Goal: Transaction & Acquisition: Purchase product/service

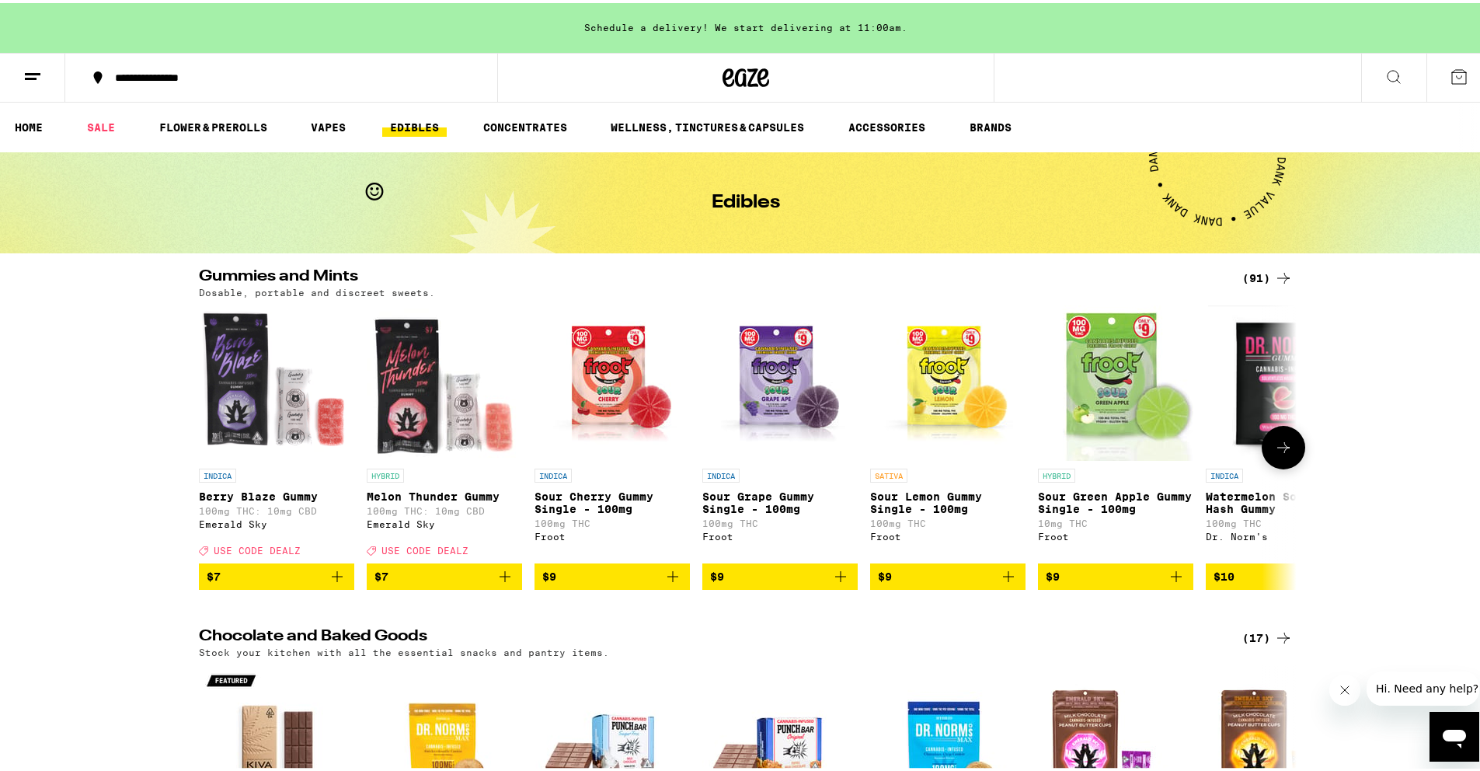
click at [1276, 454] on icon at bounding box center [1283, 444] width 19 height 19
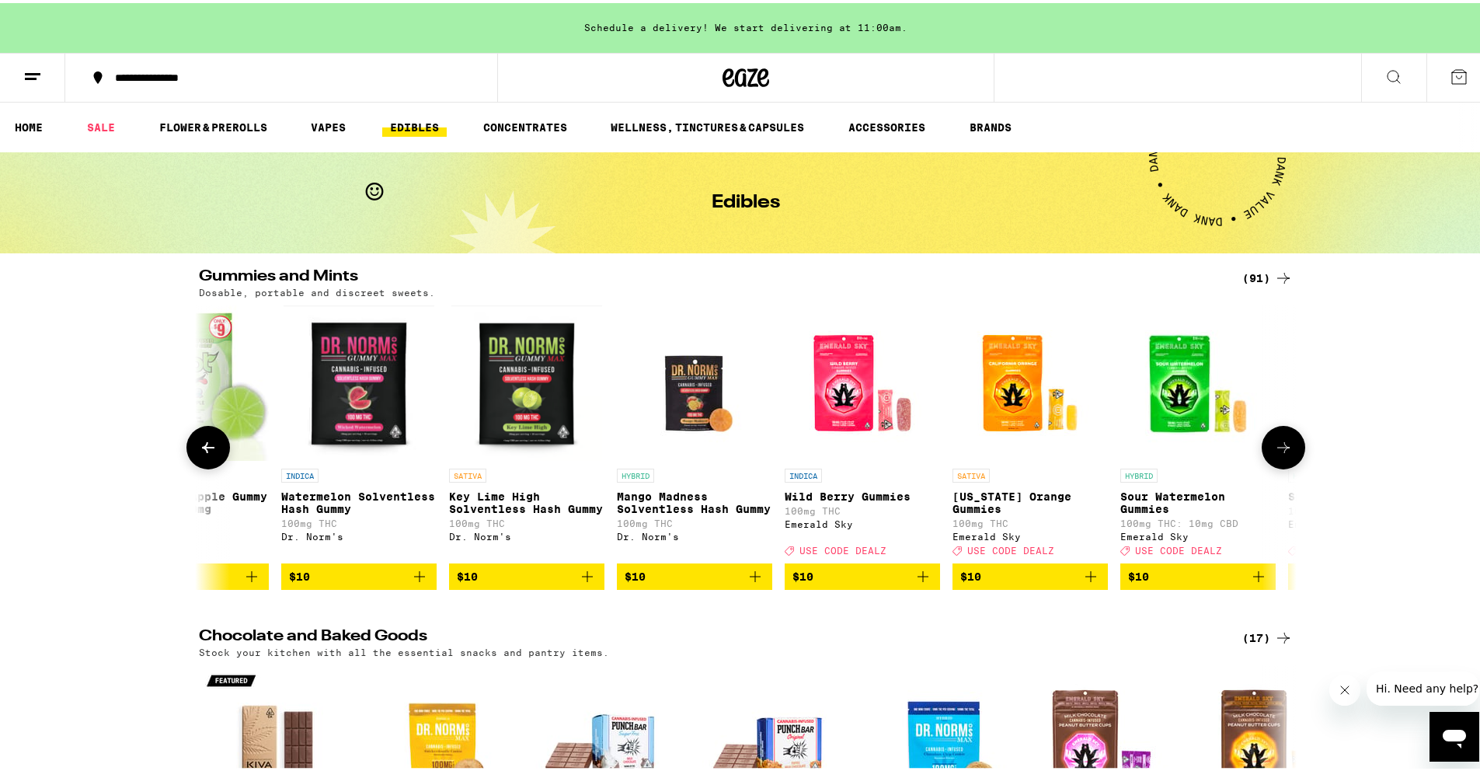
click at [1277, 454] on icon at bounding box center [1283, 444] width 19 height 19
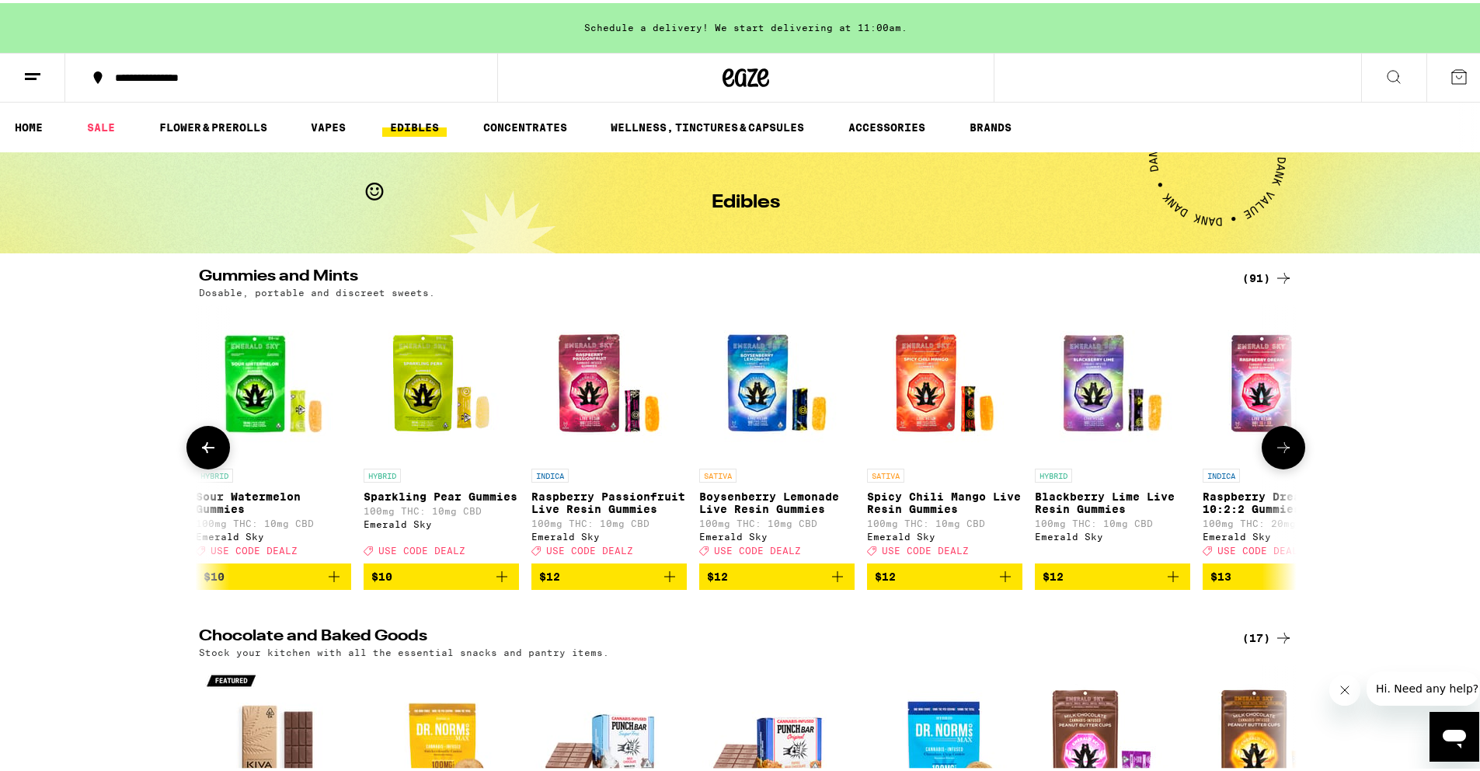
click at [1277, 454] on icon at bounding box center [1283, 444] width 19 height 19
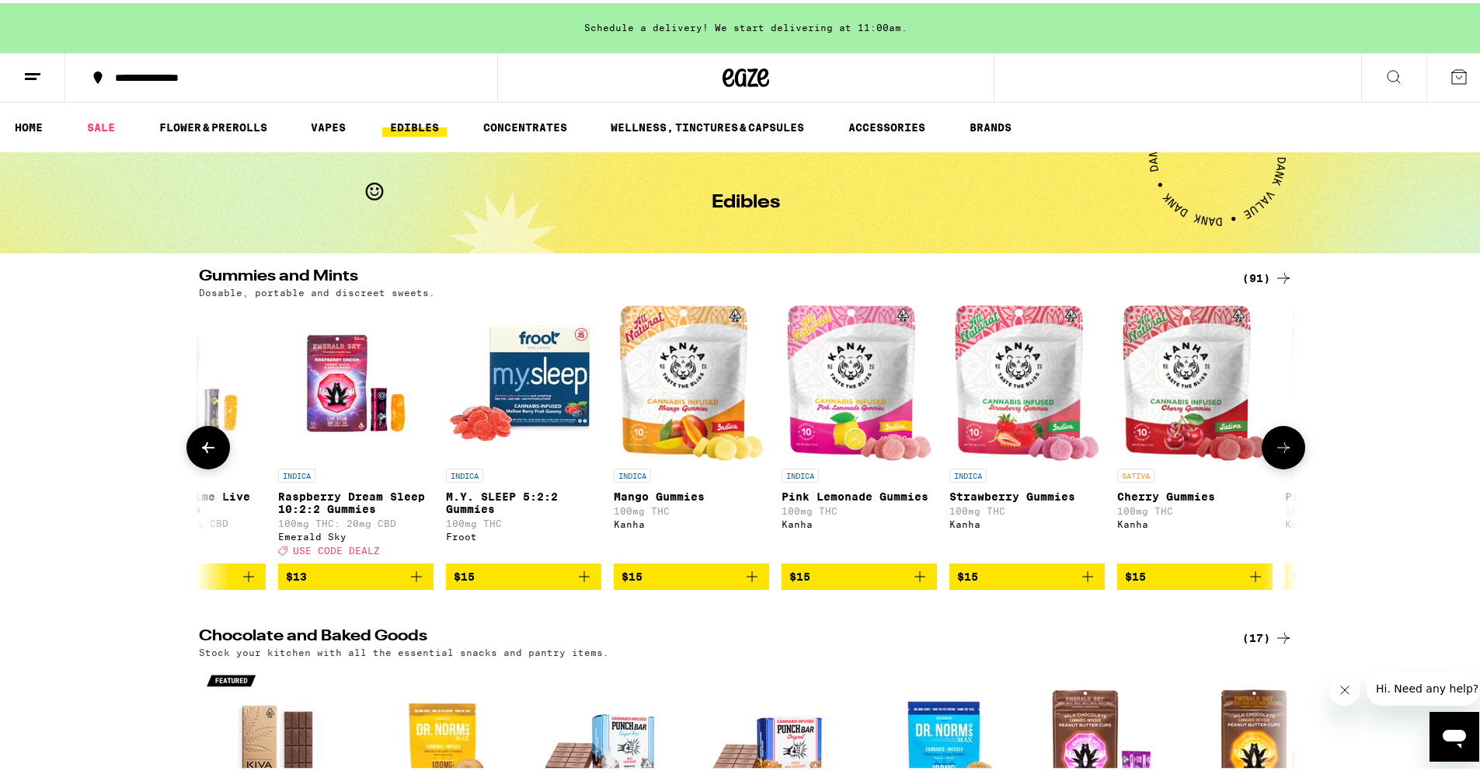
click at [1277, 454] on icon at bounding box center [1283, 444] width 19 height 19
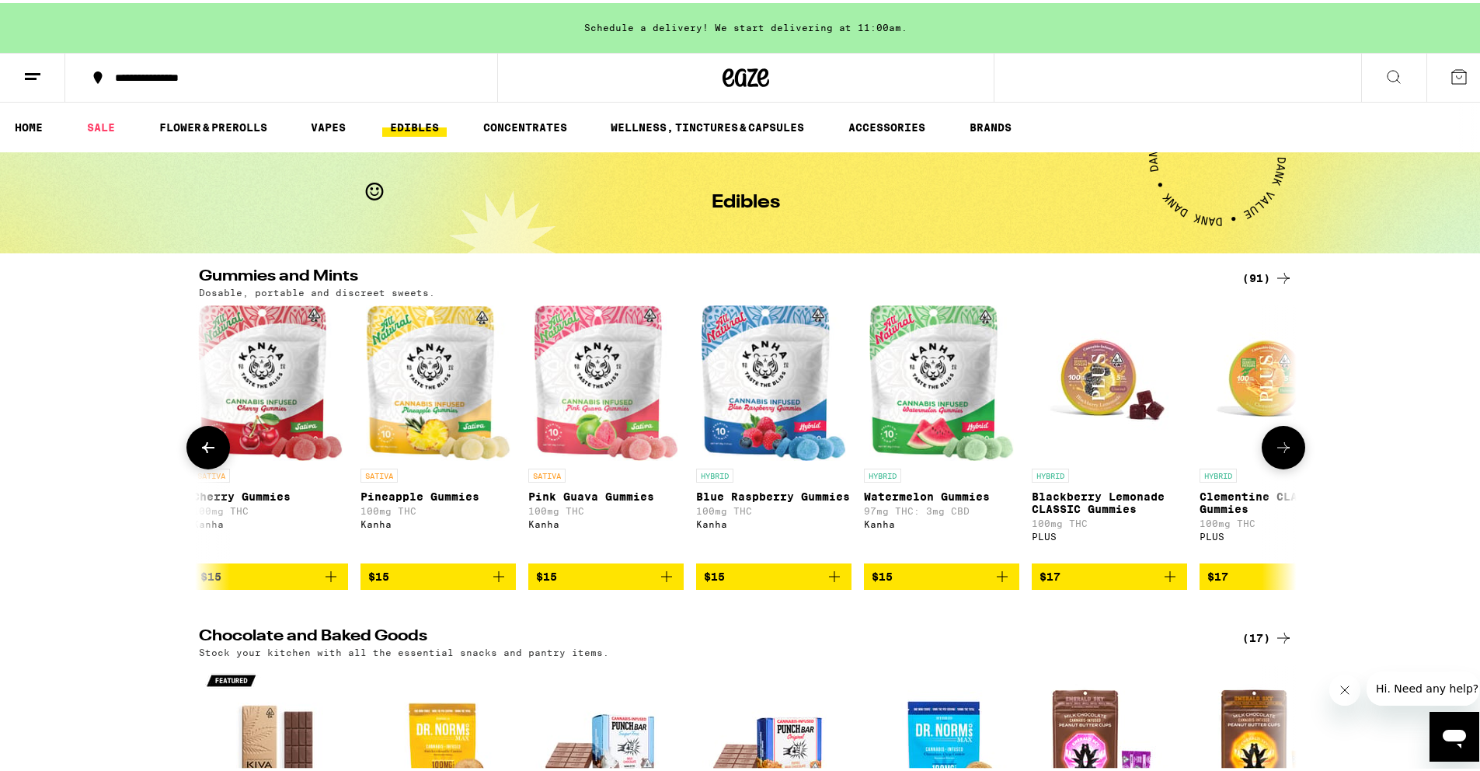
click at [1277, 454] on icon at bounding box center [1283, 444] width 19 height 19
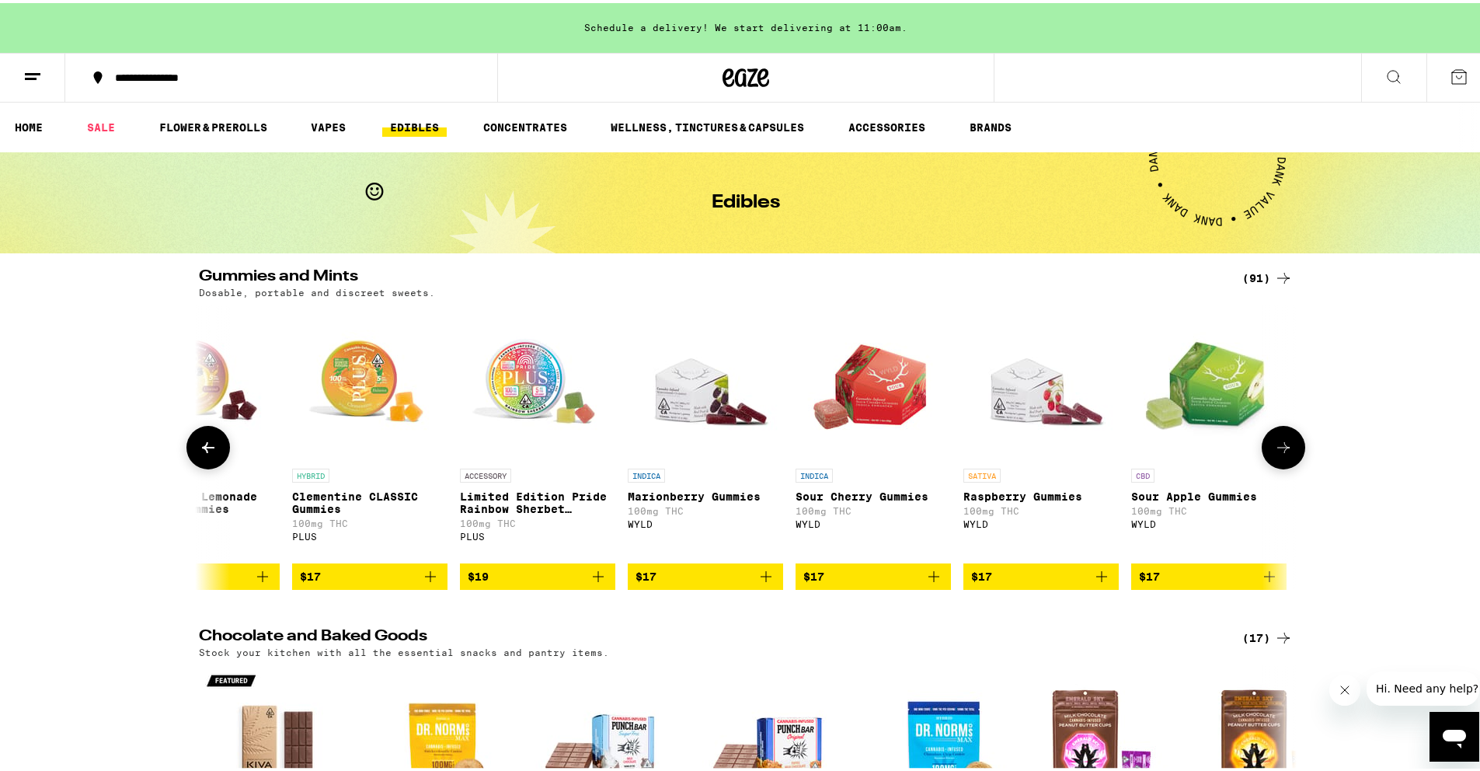
scroll to position [0, 4622]
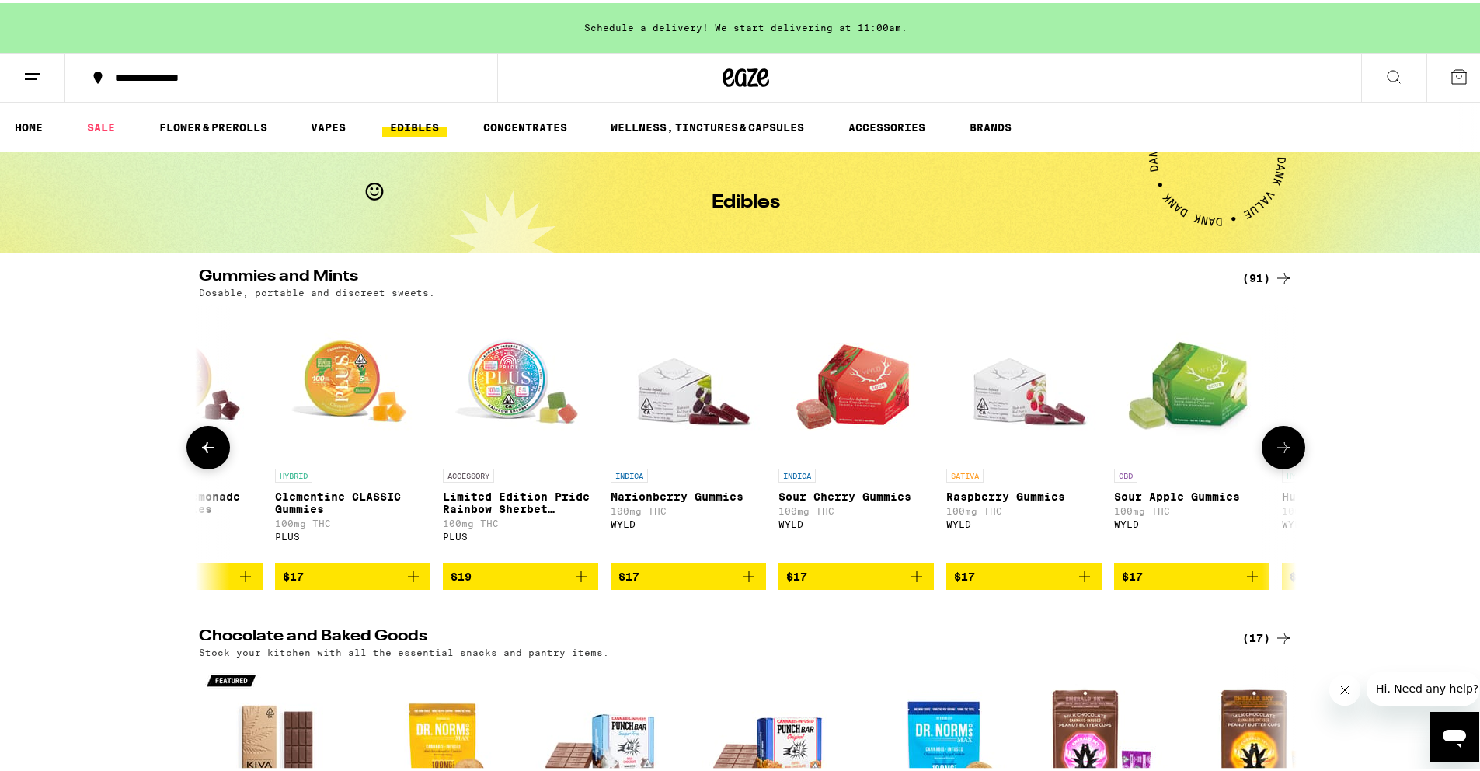
click at [1277, 454] on icon at bounding box center [1283, 444] width 19 height 19
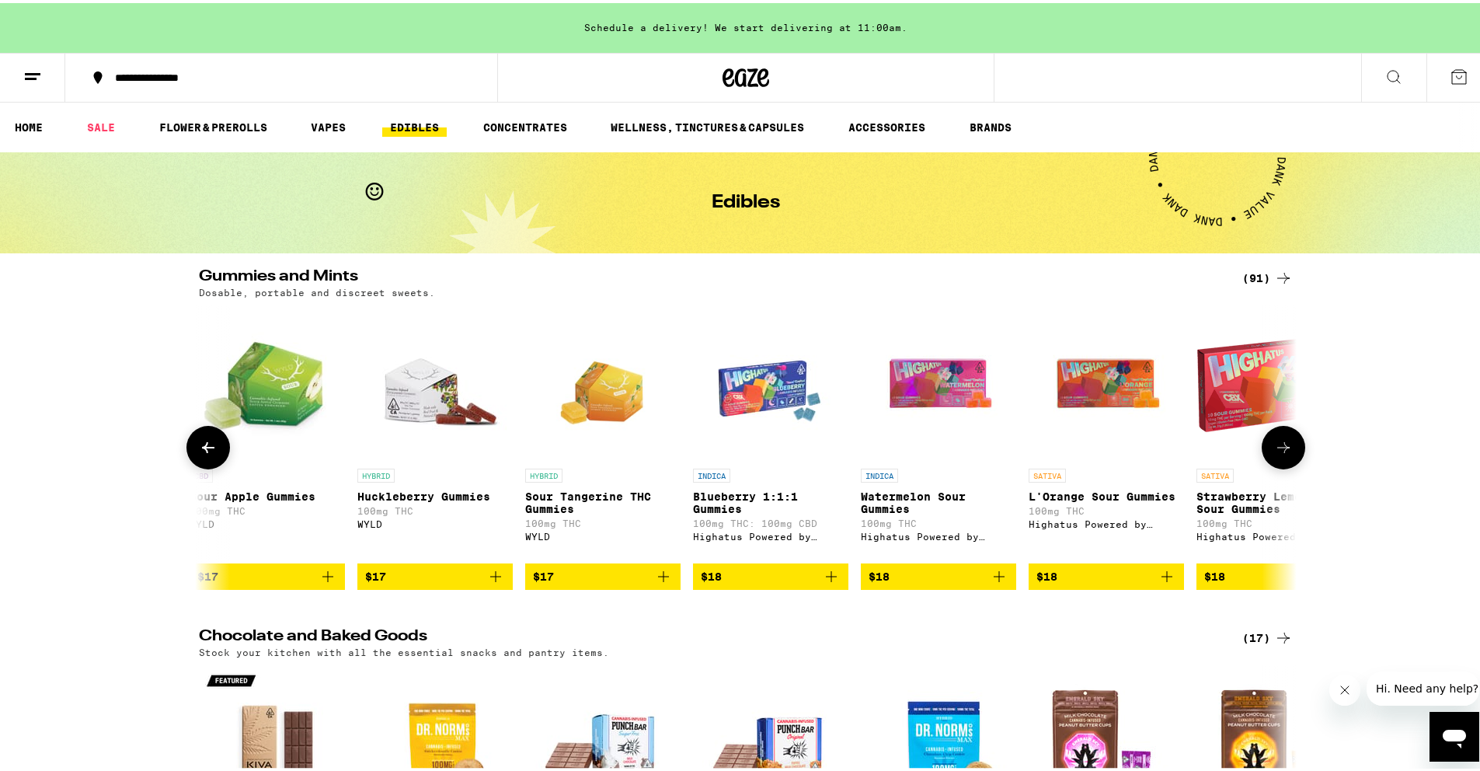
click at [1277, 454] on icon at bounding box center [1283, 444] width 19 height 19
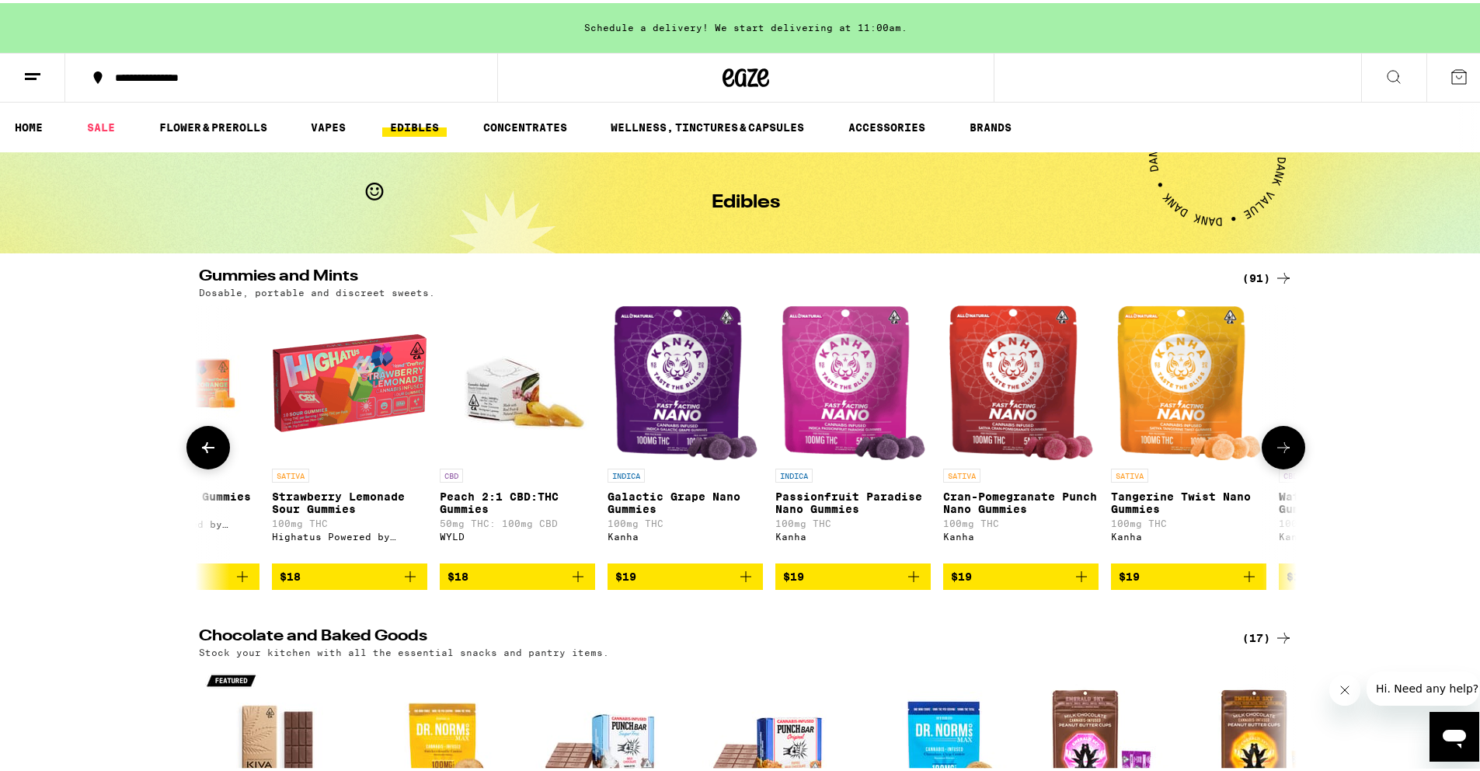
click at [1277, 454] on icon at bounding box center [1283, 444] width 19 height 19
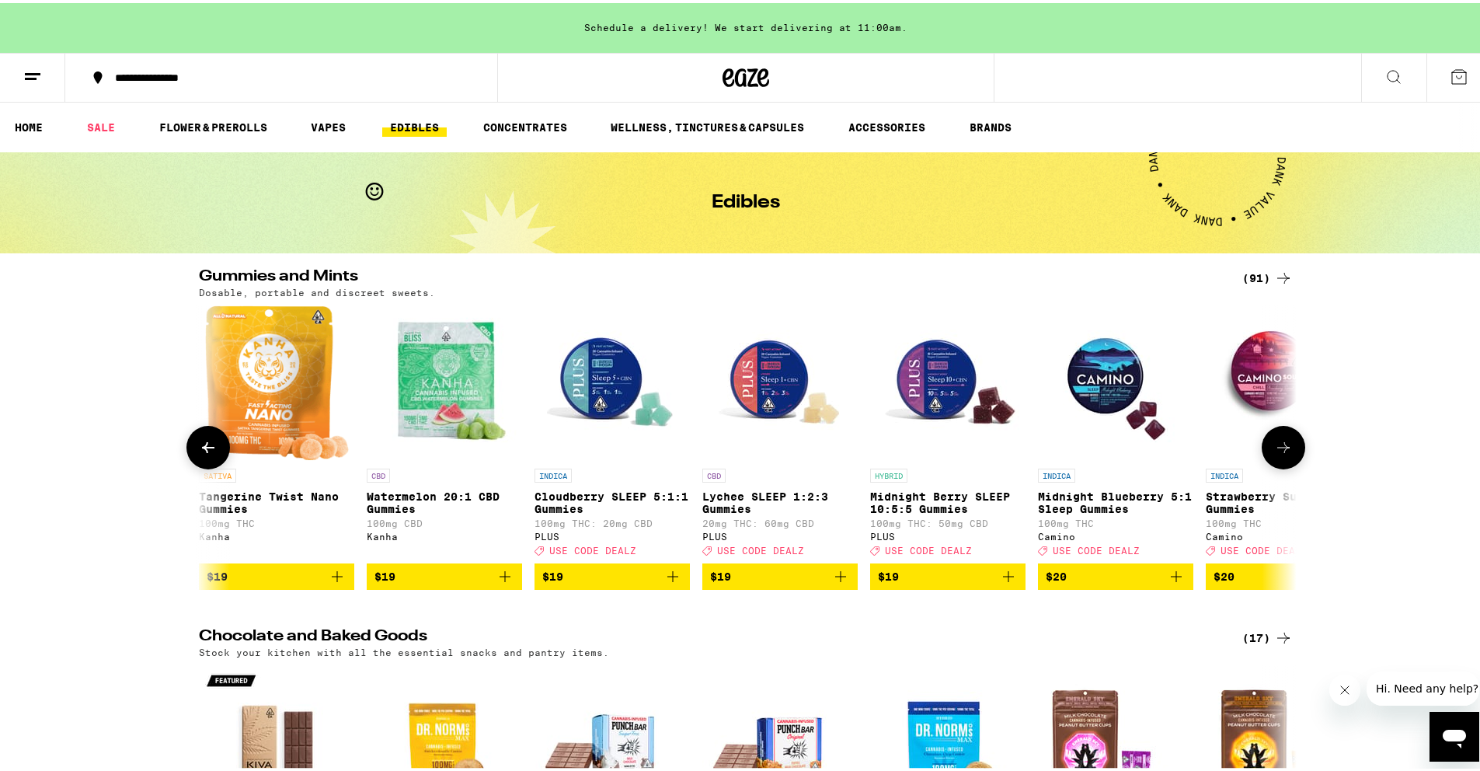
scroll to position [0, 7395]
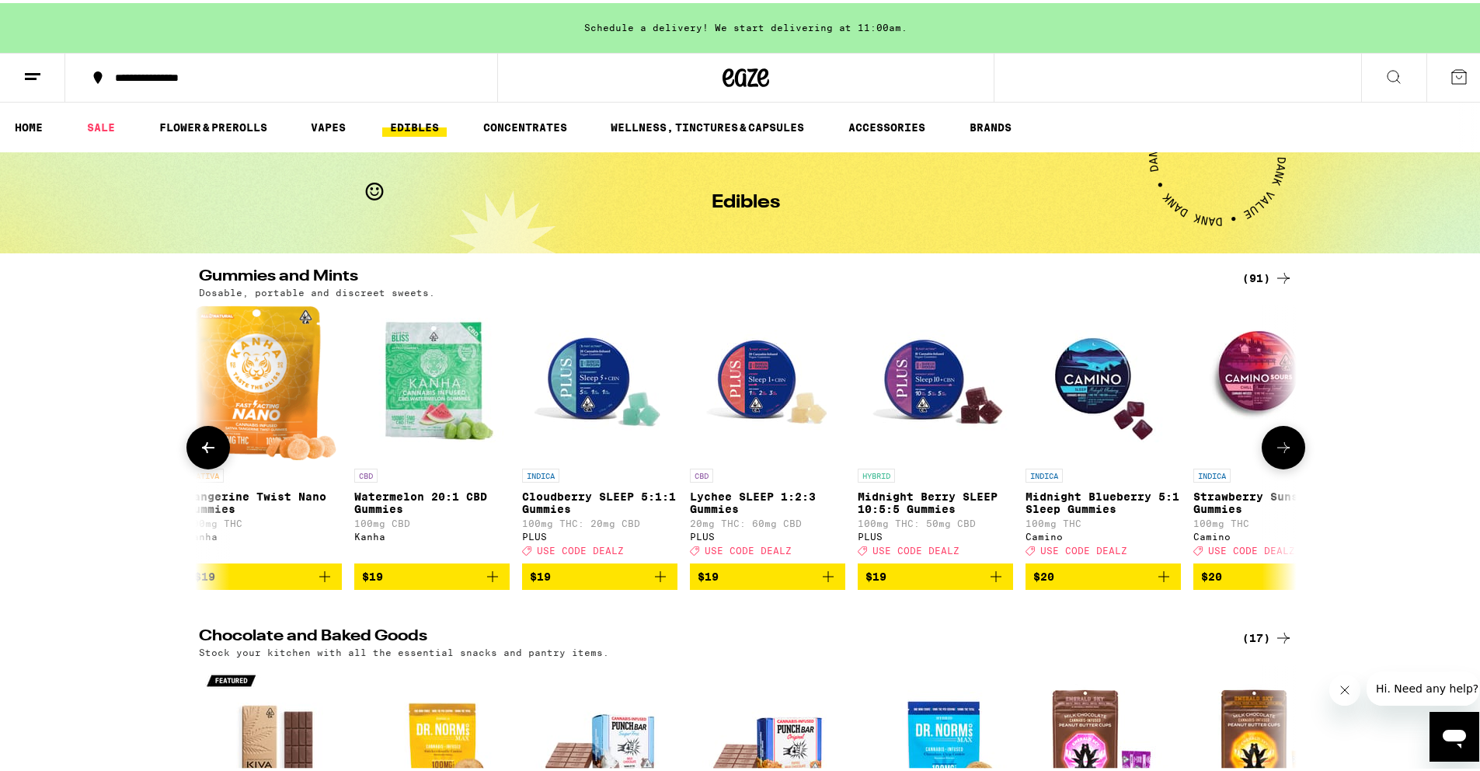
click at [1277, 454] on icon at bounding box center [1283, 444] width 19 height 19
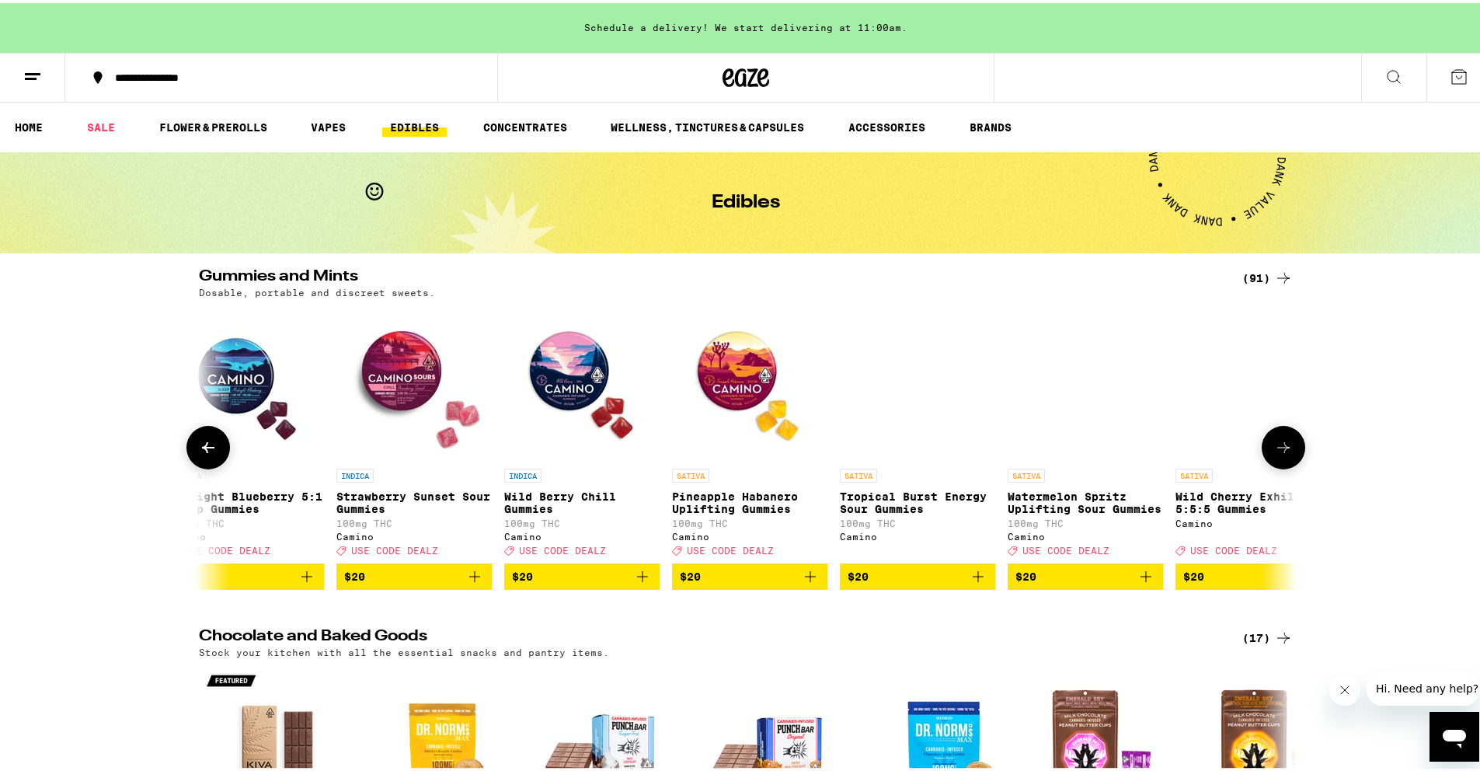
scroll to position [0, 8319]
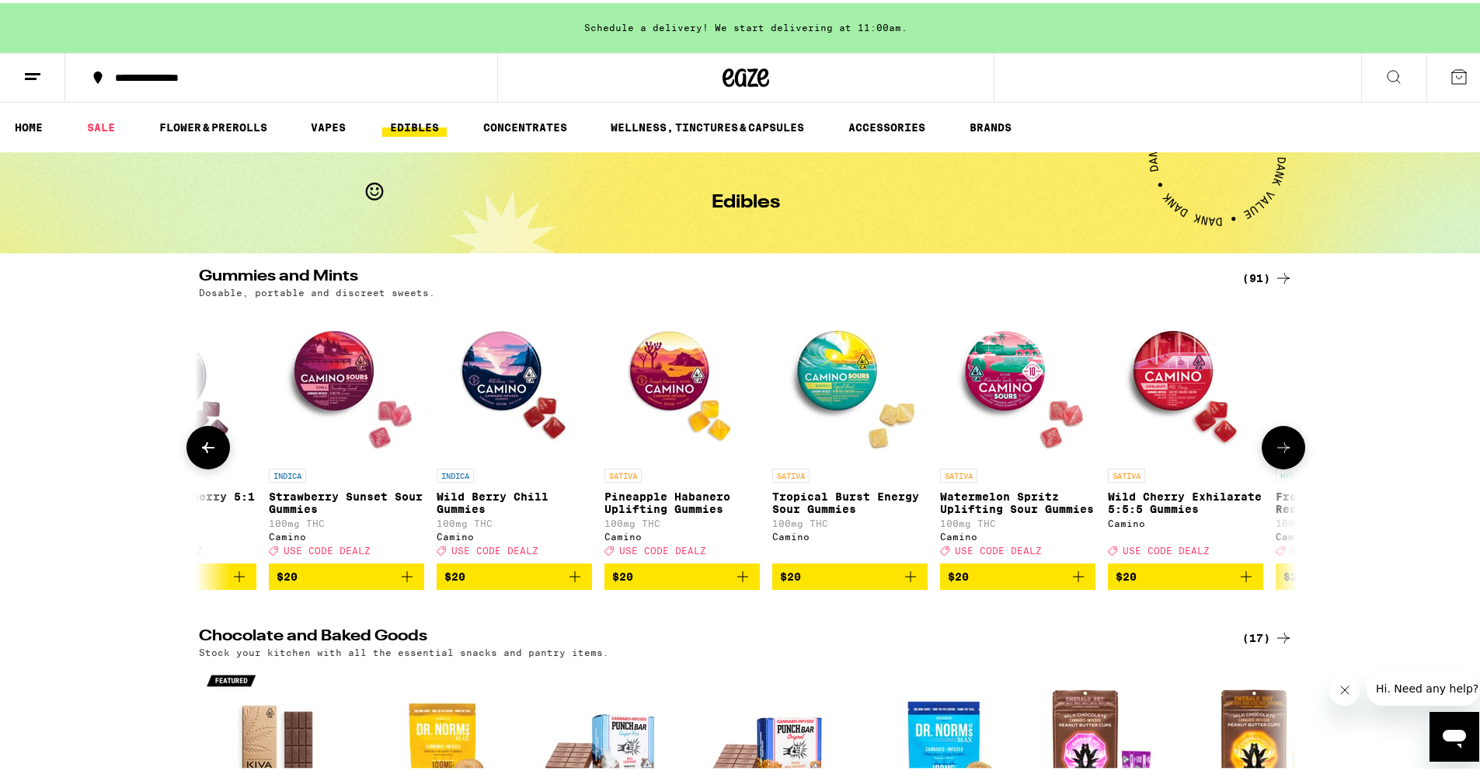
click at [1070, 582] on icon "Add to bag" at bounding box center [1078, 573] width 19 height 19
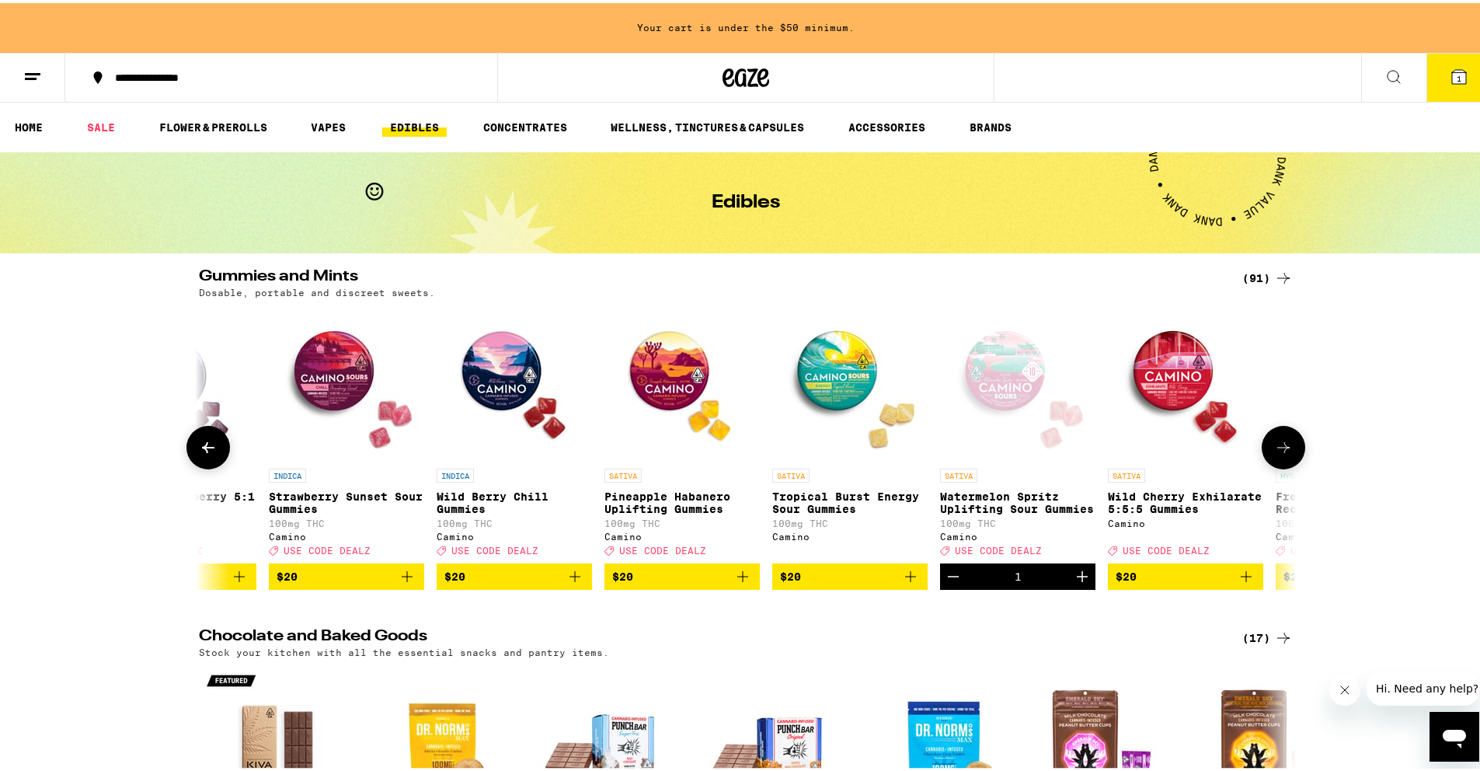
click at [1073, 582] on icon "Increment" at bounding box center [1082, 573] width 19 height 19
click at [901, 579] on icon "Add to bag" at bounding box center [910, 573] width 19 height 19
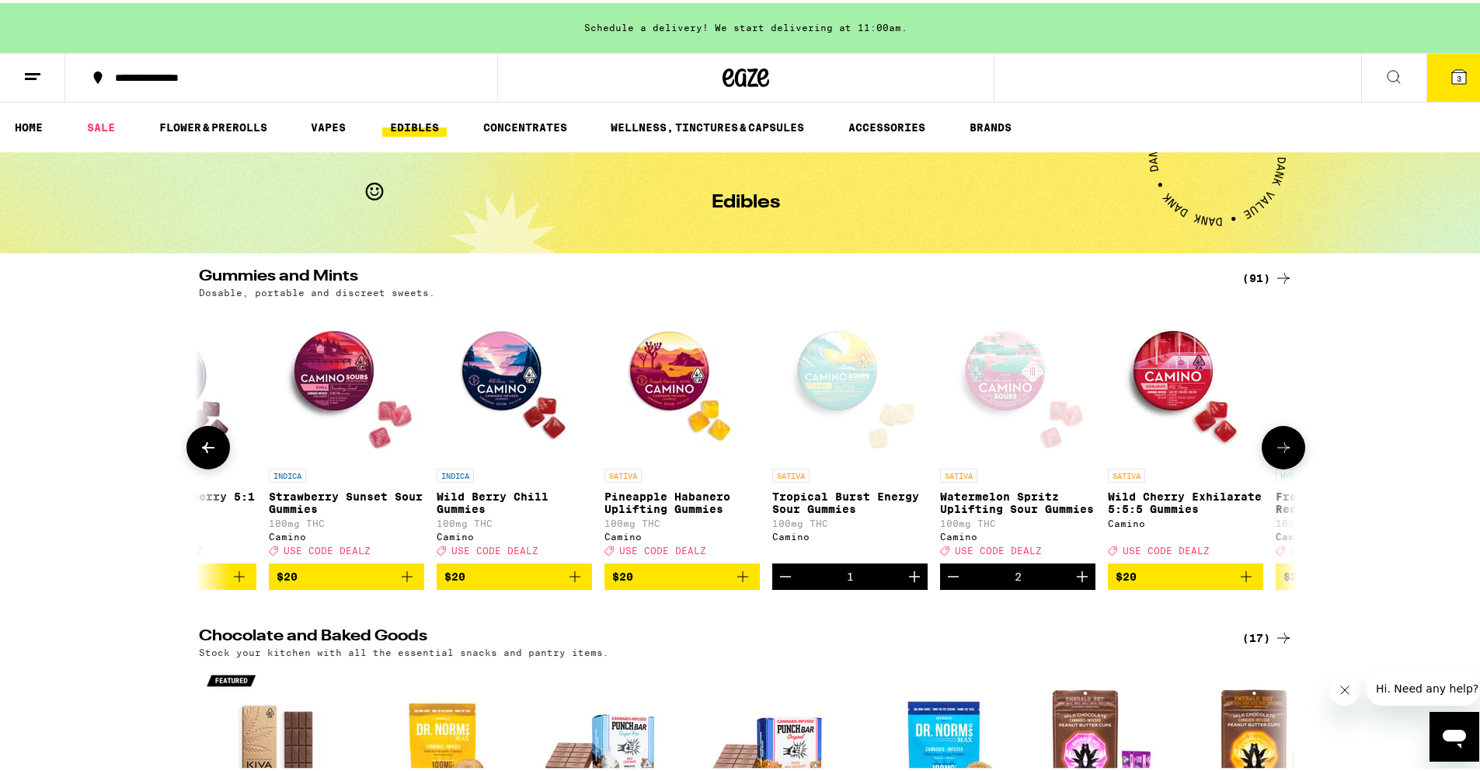
click at [905, 579] on icon "Increment" at bounding box center [914, 573] width 19 height 19
click at [1452, 71] on icon at bounding box center [1459, 74] width 14 height 14
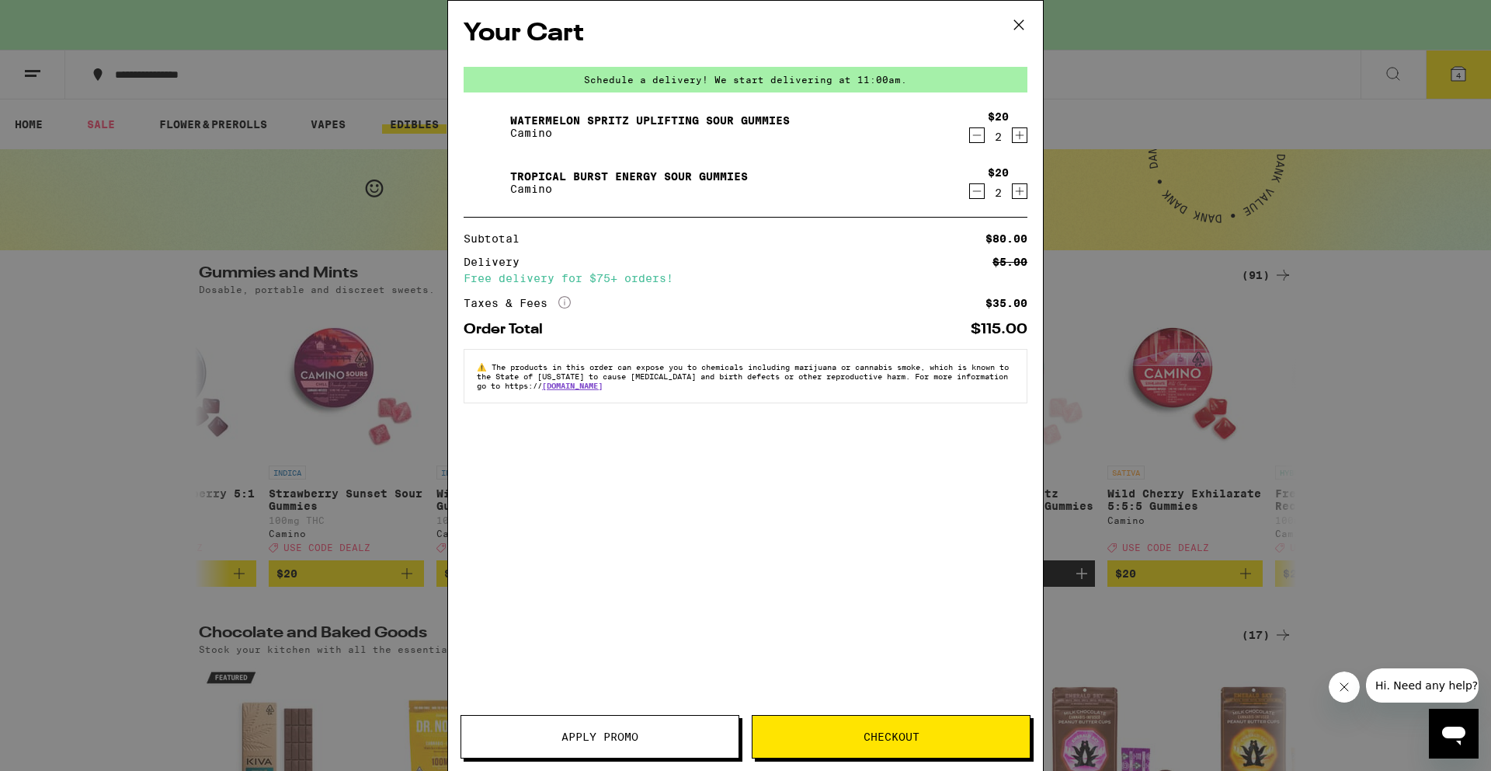
click at [618, 731] on span "Apply Promo" at bounding box center [600, 736] width 77 height 11
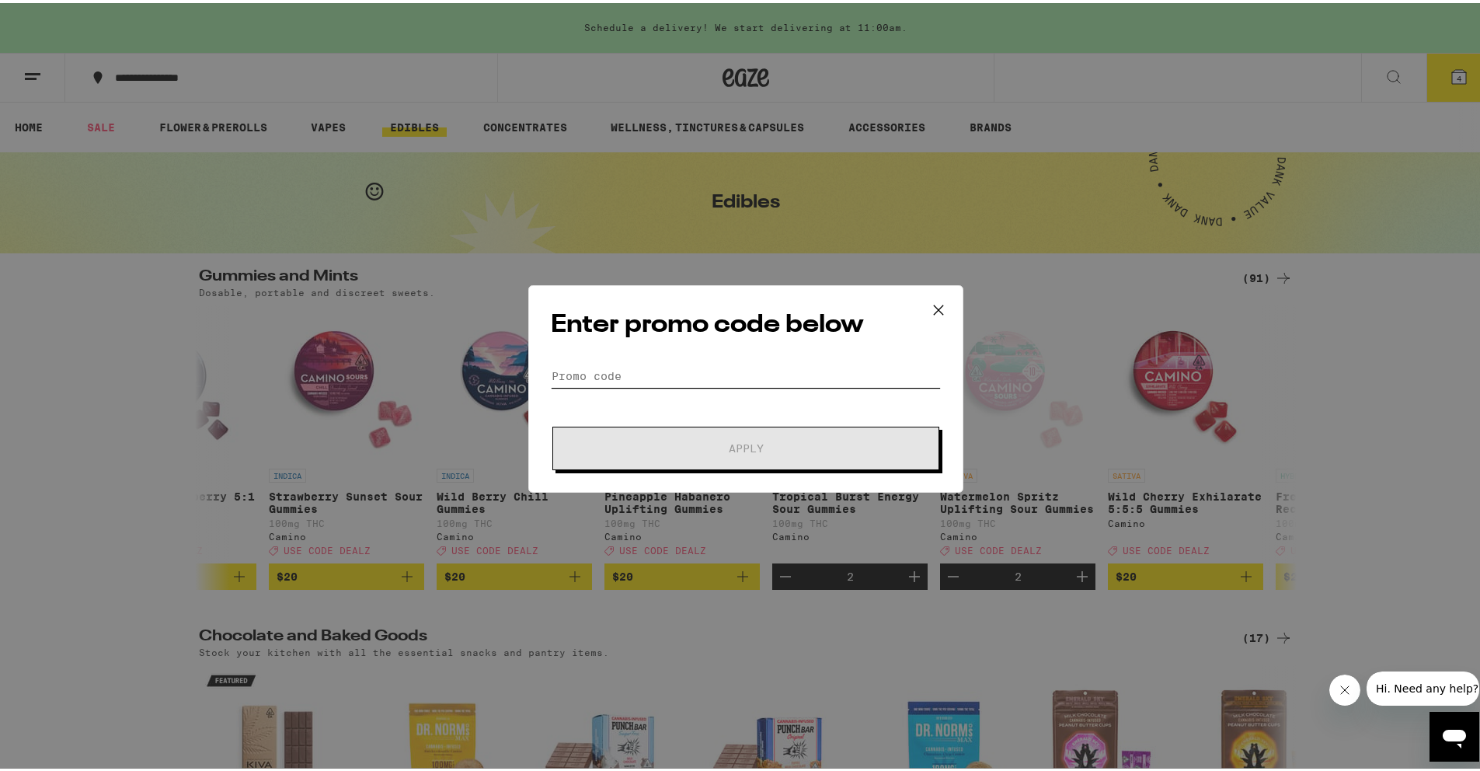
click at [614, 376] on input "Promo Code" at bounding box center [746, 372] width 390 height 23
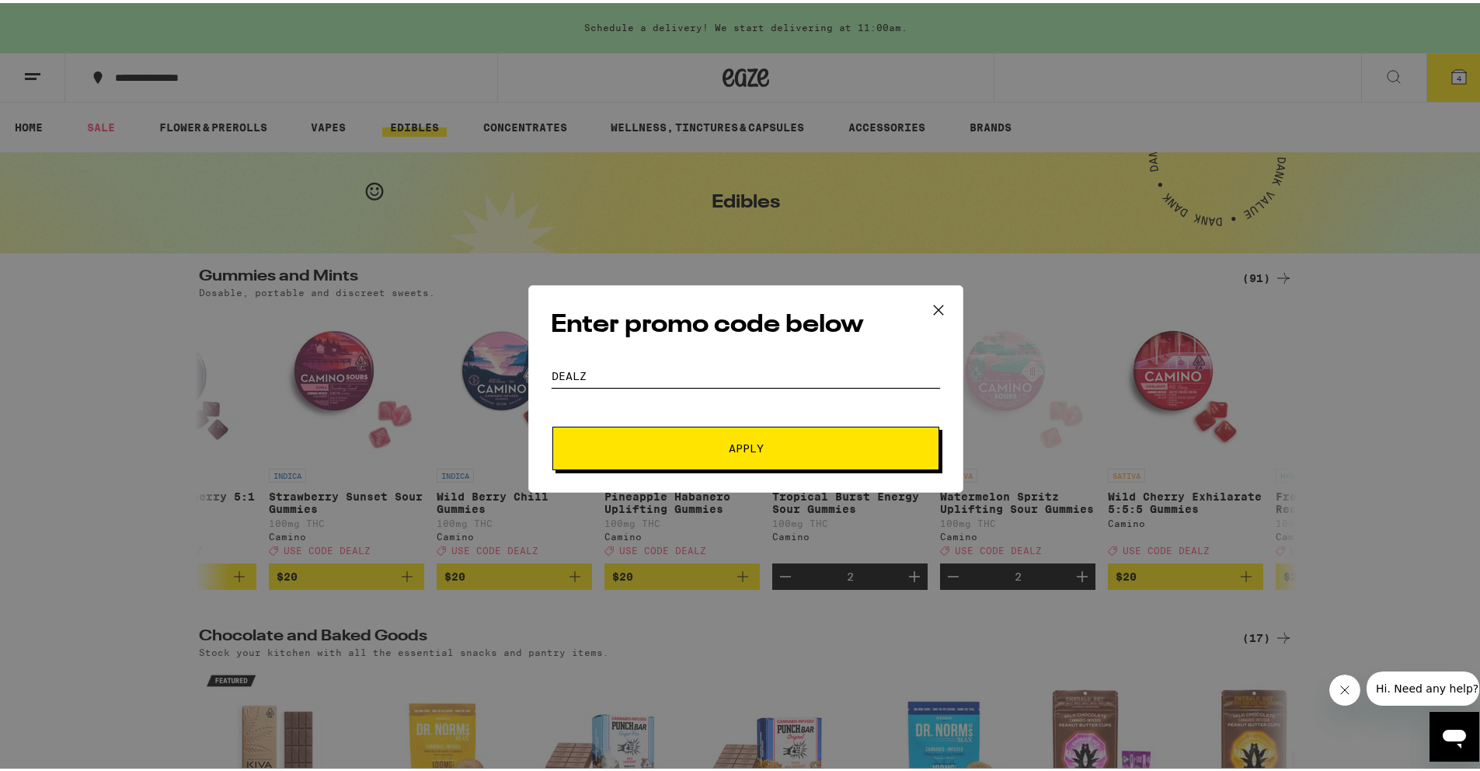
type input "DEALZ"
click at [632, 450] on span "Apply" at bounding box center [746, 445] width 280 height 11
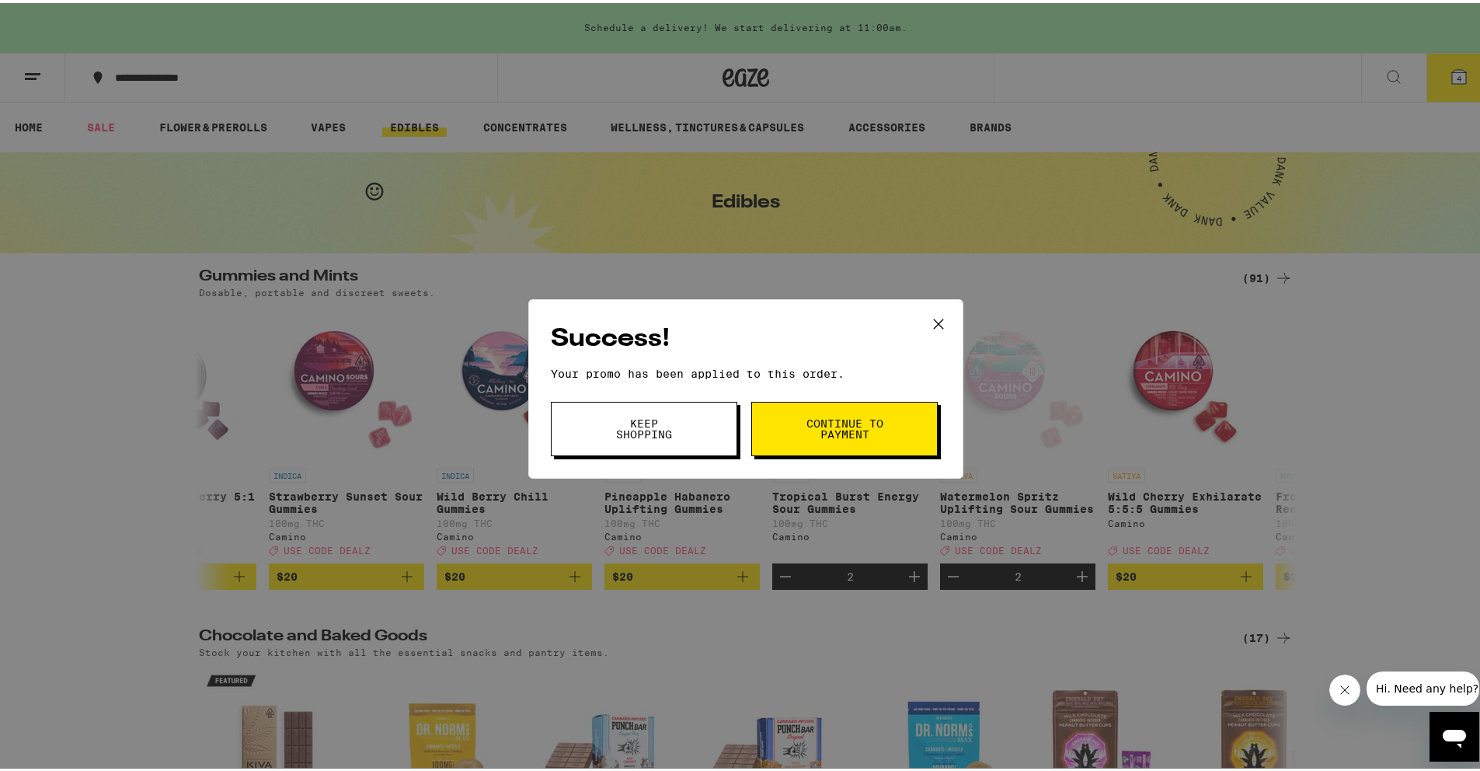
click at [812, 423] on span "Continue to payment" at bounding box center [844, 426] width 79 height 22
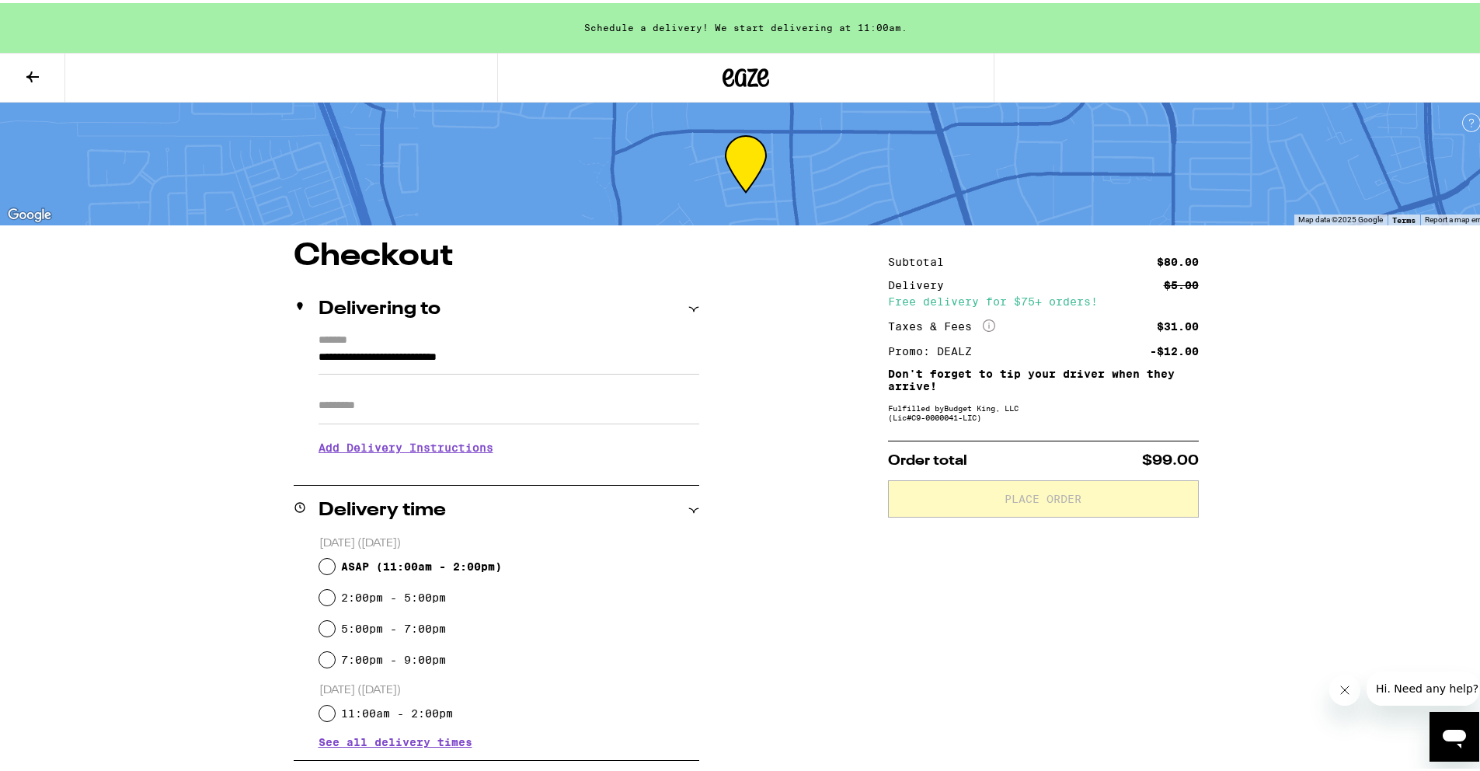
click at [31, 75] on icon at bounding box center [32, 73] width 12 height 11
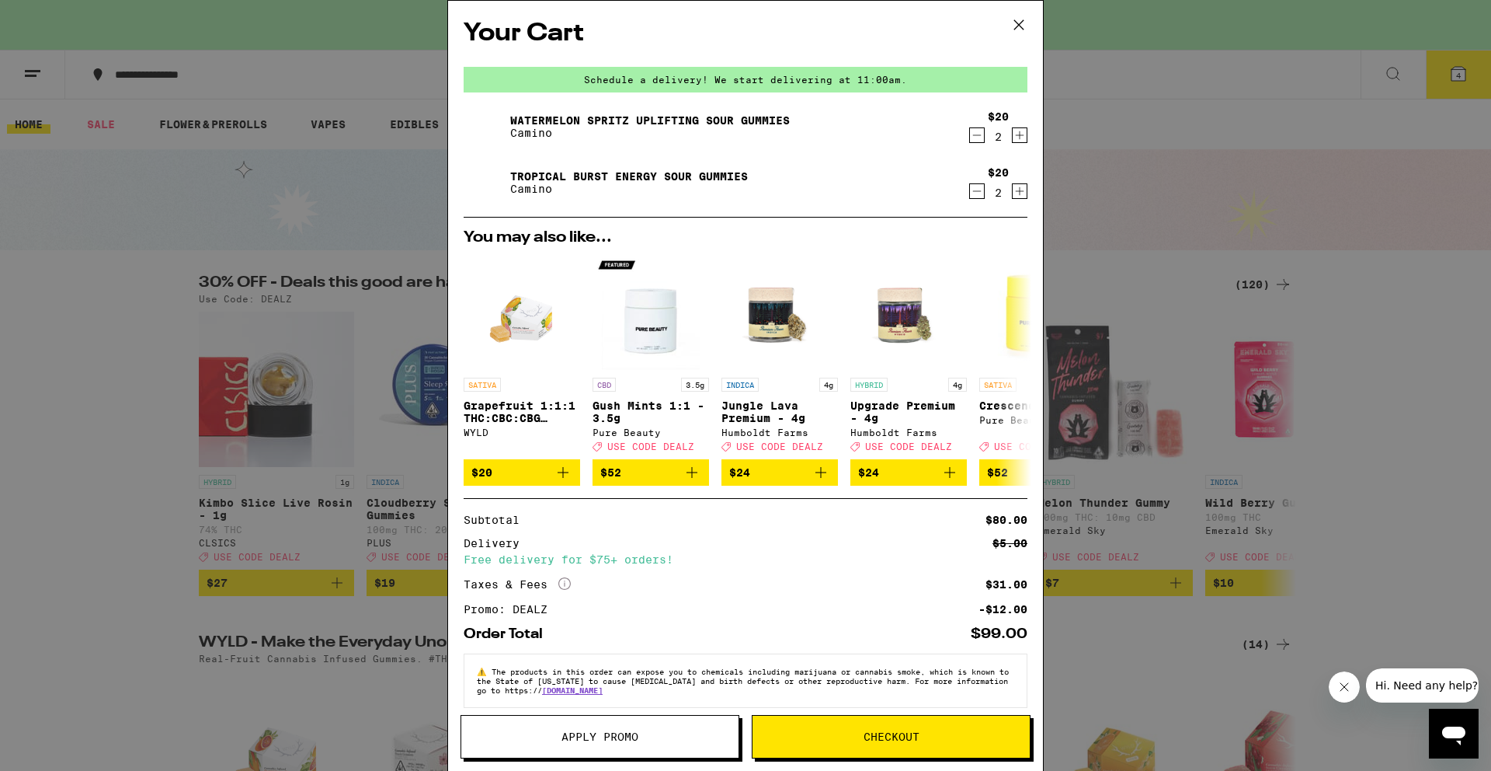
click at [1021, 23] on icon at bounding box center [1018, 24] width 23 height 23
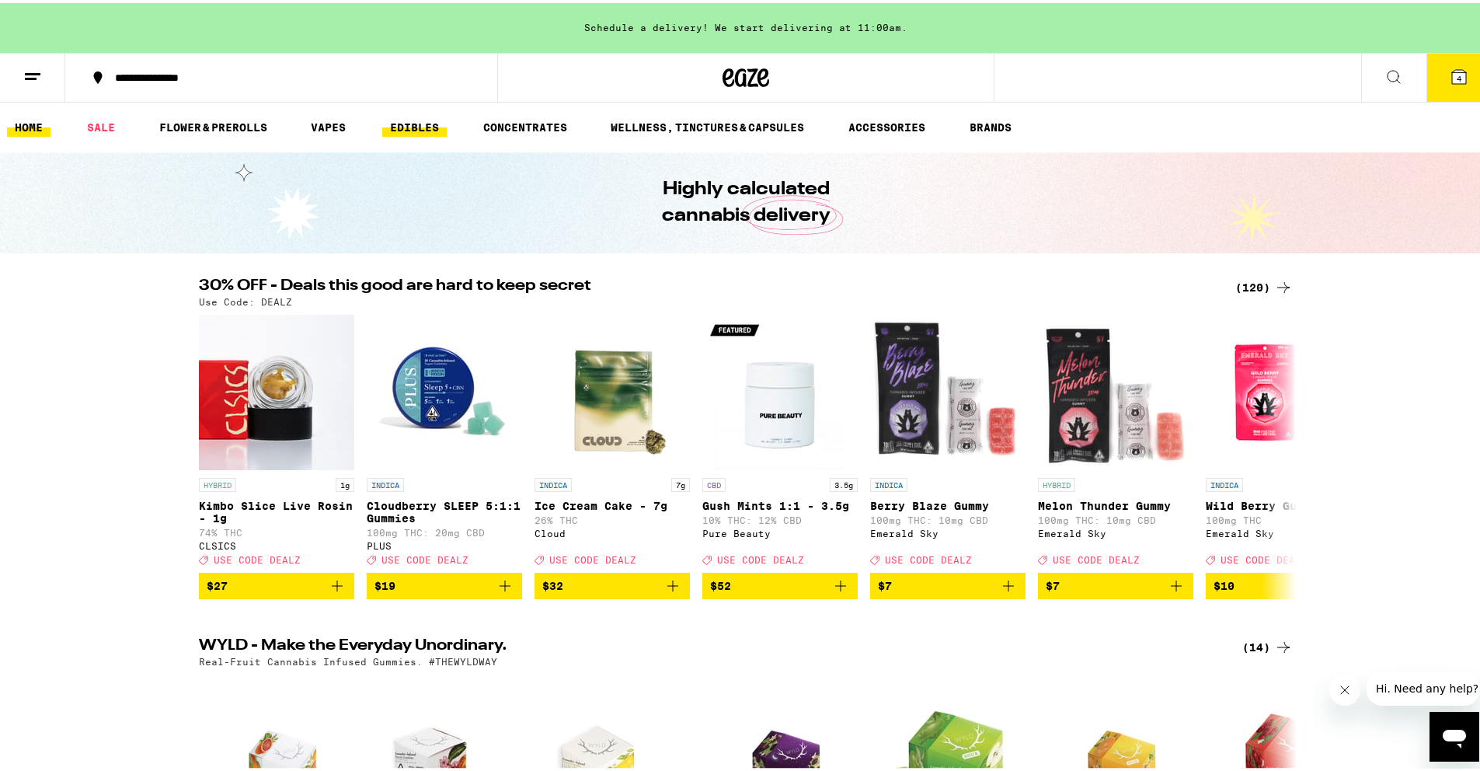
click at [410, 117] on link "EDIBLES" at bounding box center [414, 124] width 64 height 19
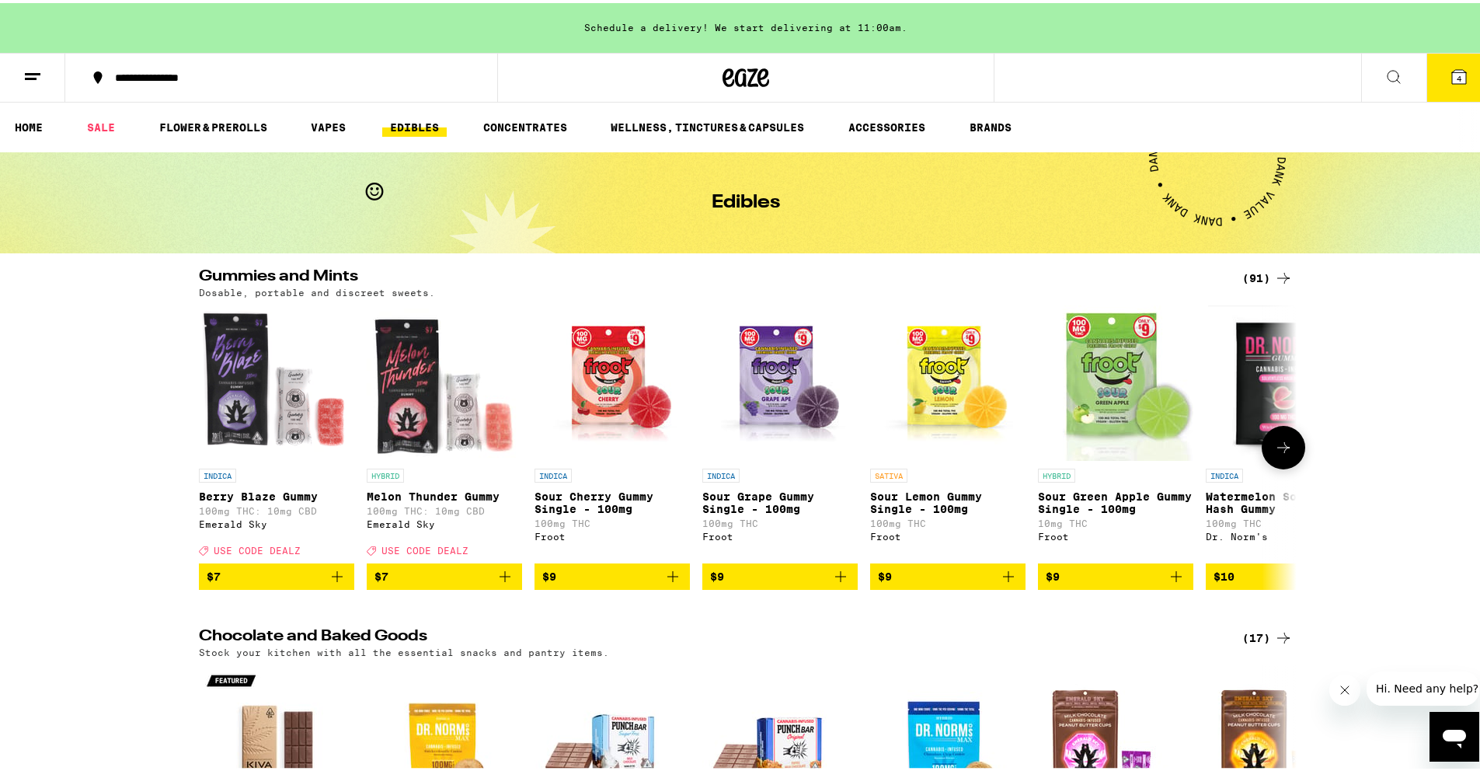
click at [1281, 454] on icon at bounding box center [1283, 444] width 19 height 19
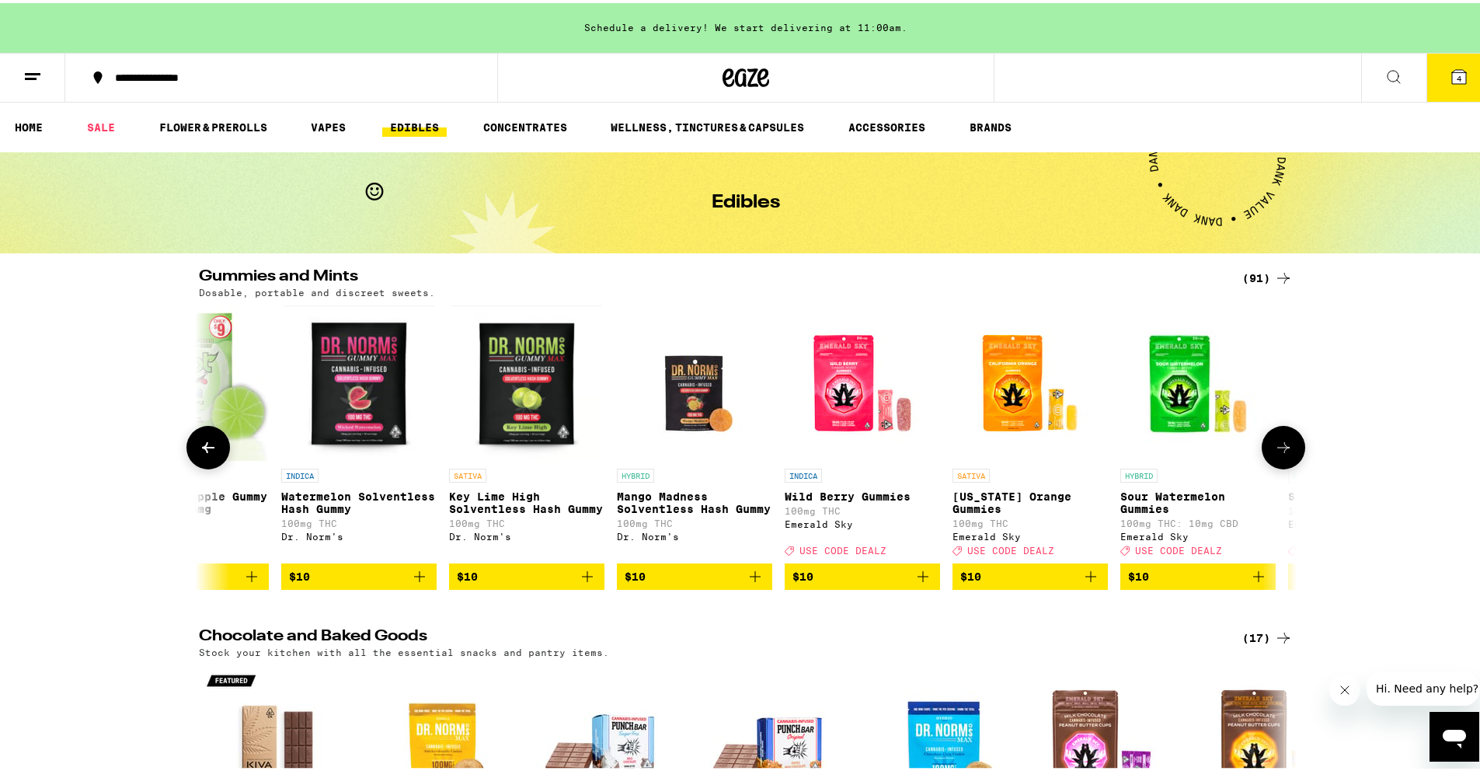
click at [1280, 454] on icon at bounding box center [1283, 444] width 19 height 19
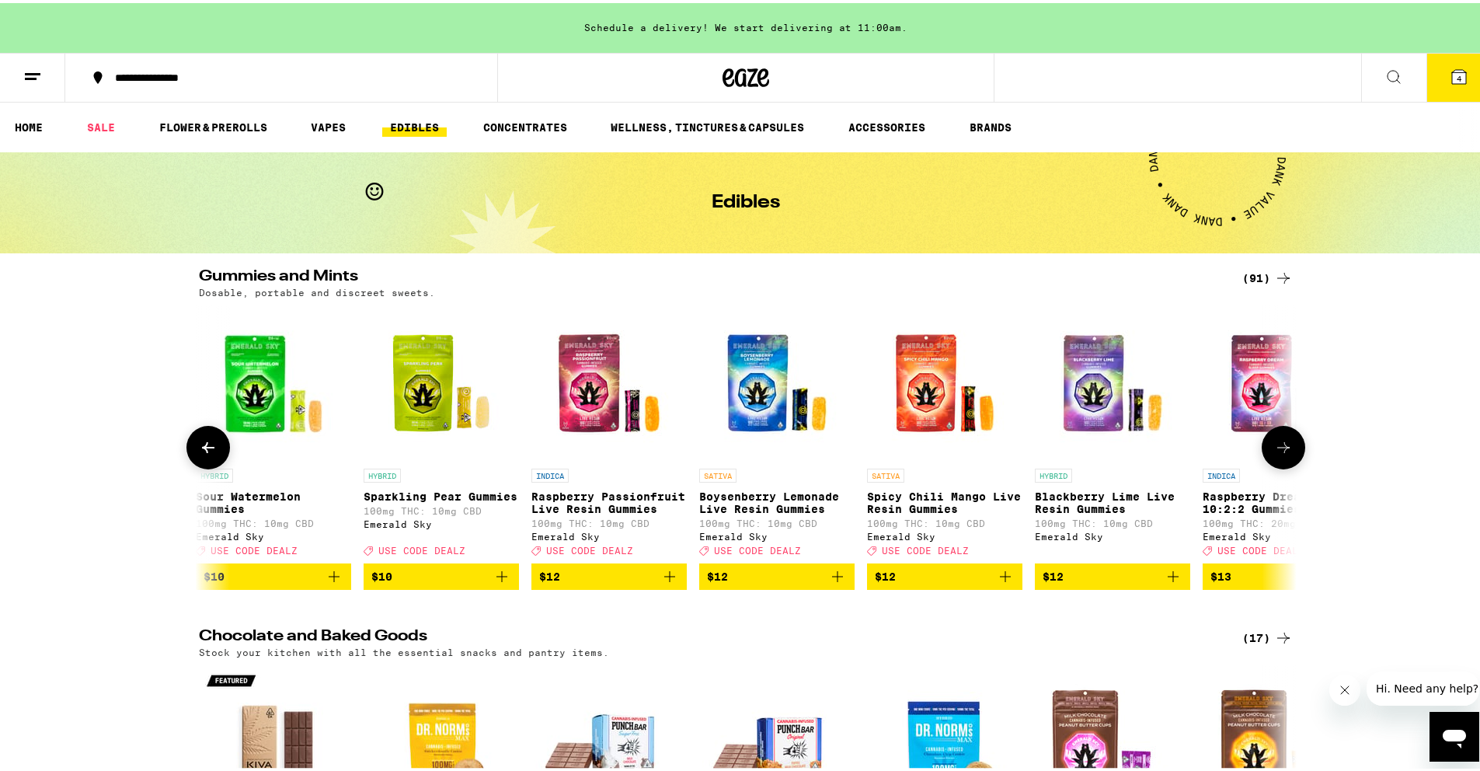
click at [1280, 454] on icon at bounding box center [1283, 444] width 19 height 19
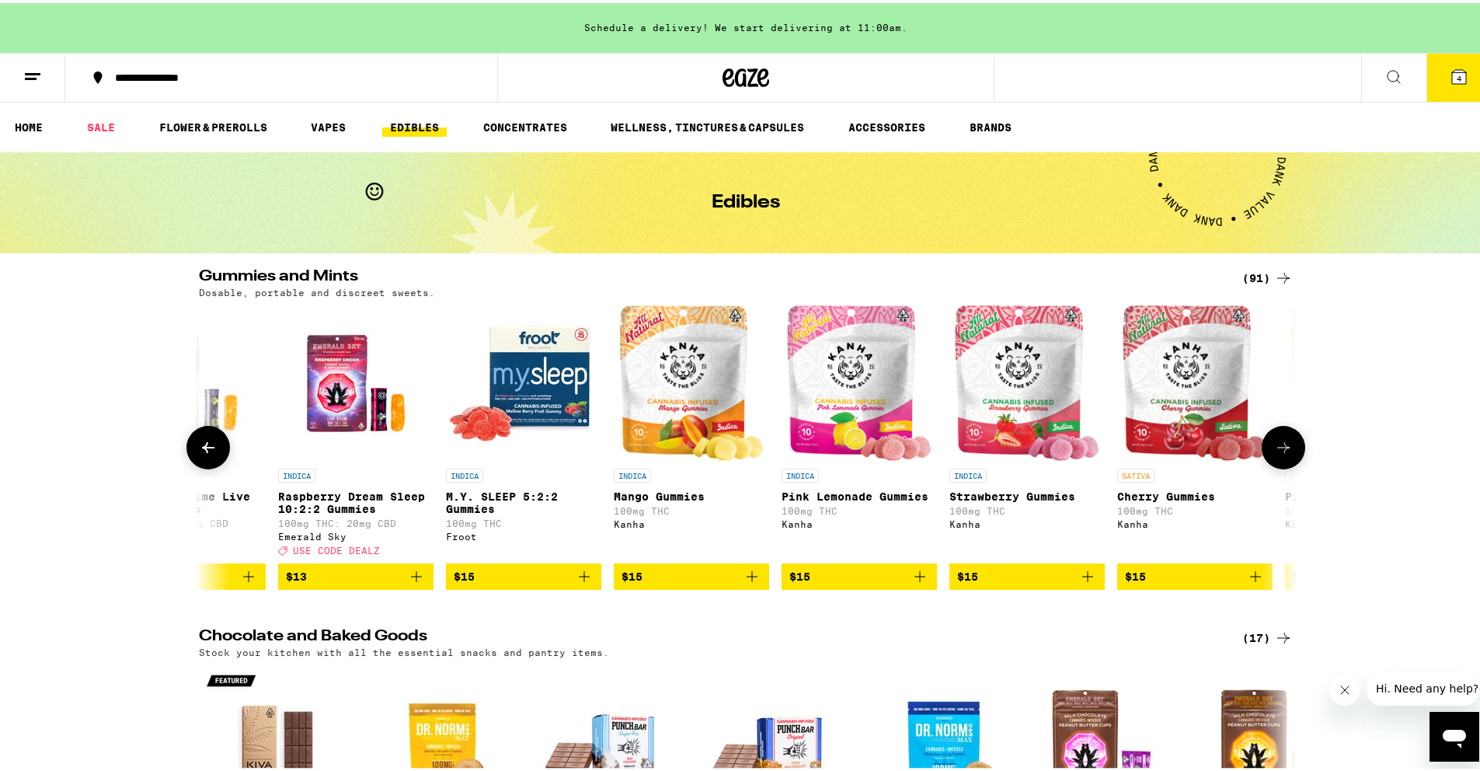
click at [1280, 454] on icon at bounding box center [1283, 444] width 19 height 19
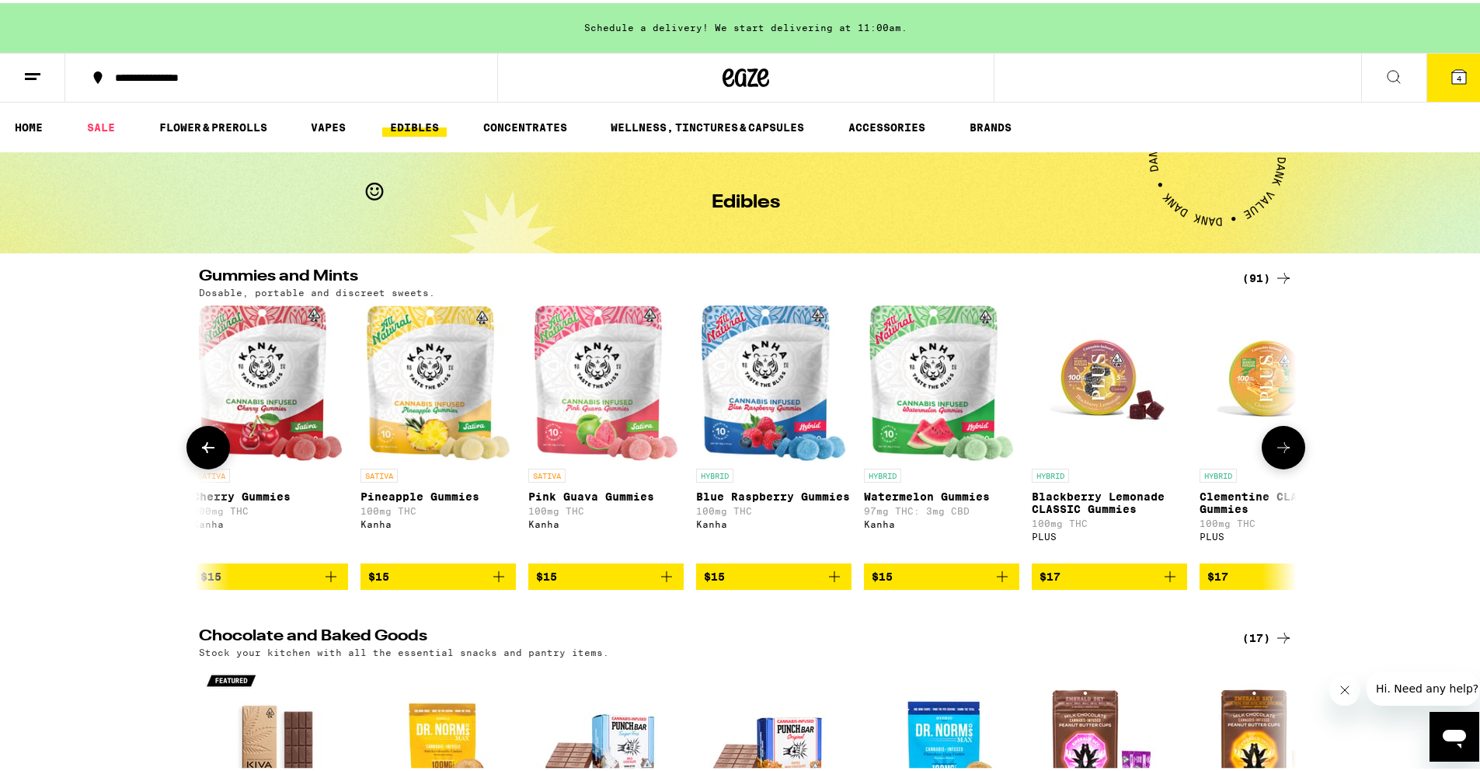
click at [1280, 454] on icon at bounding box center [1283, 444] width 19 height 19
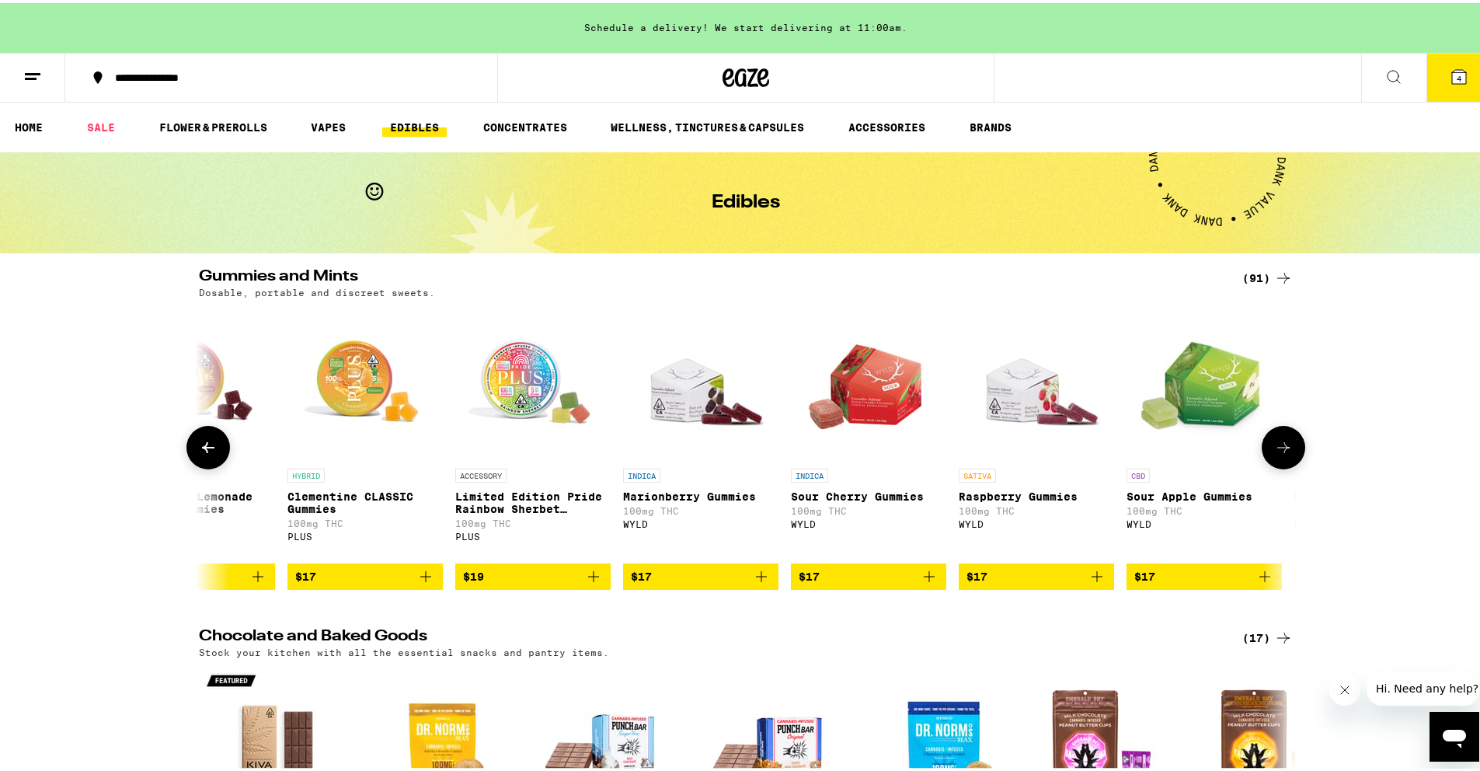
scroll to position [0, 4622]
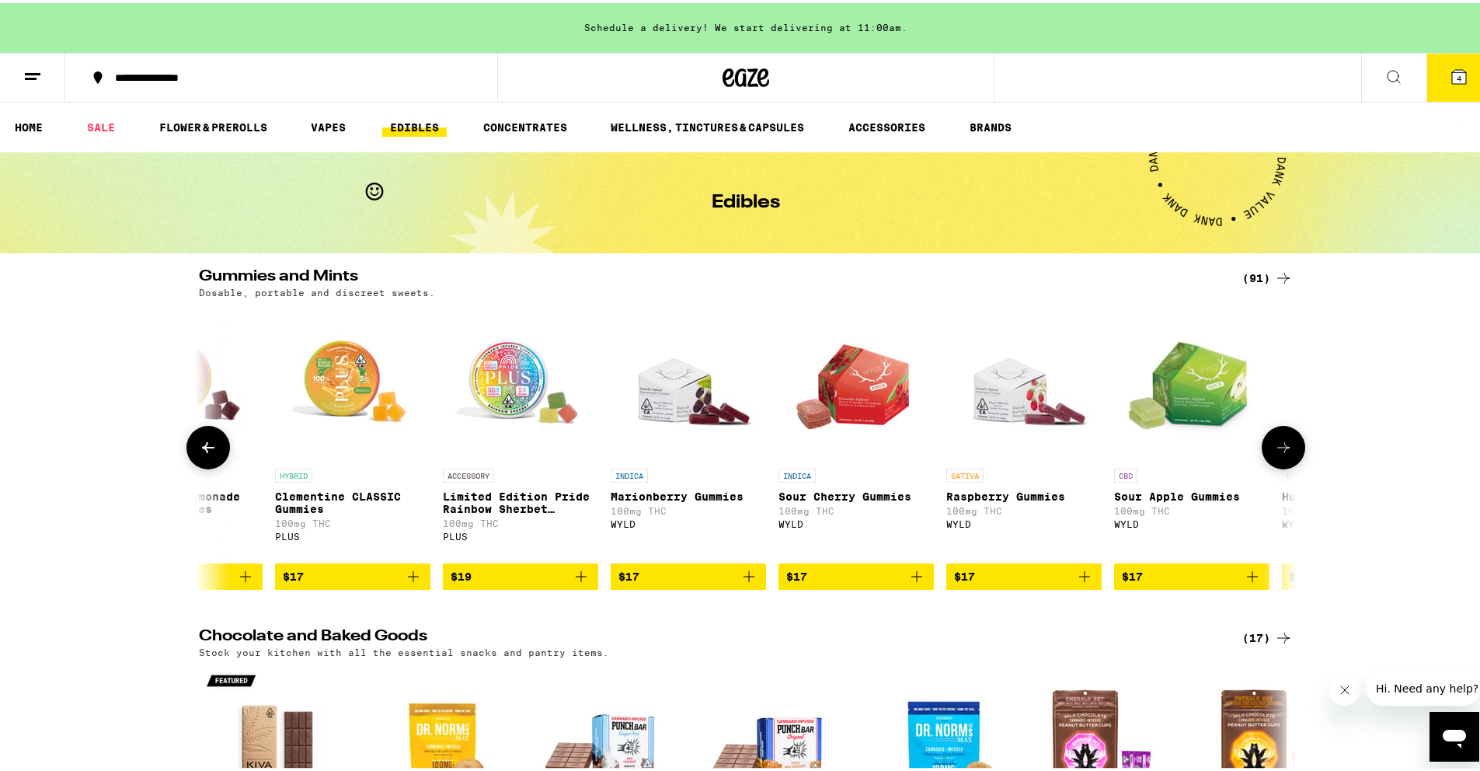
click at [1280, 454] on icon at bounding box center [1283, 444] width 19 height 19
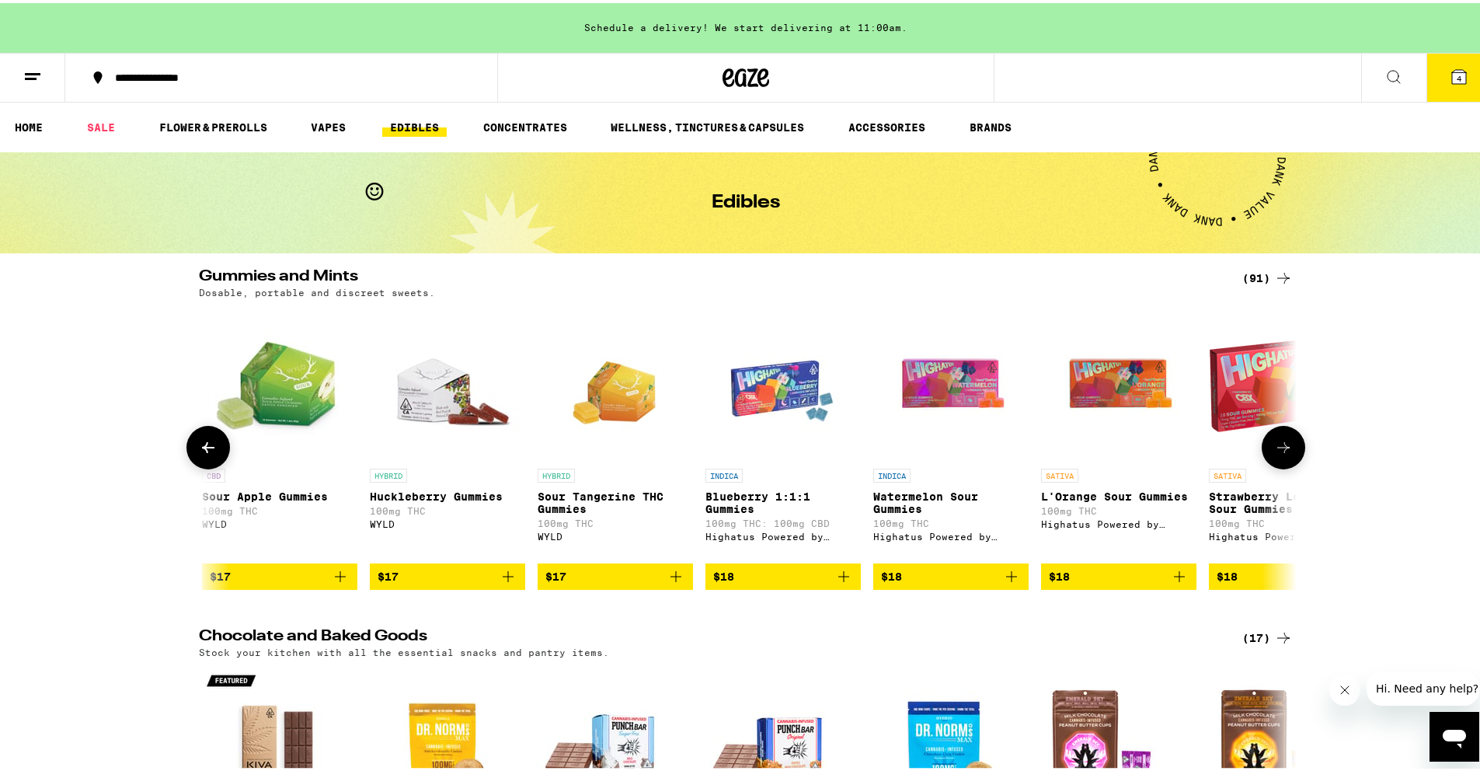
scroll to position [0, 5546]
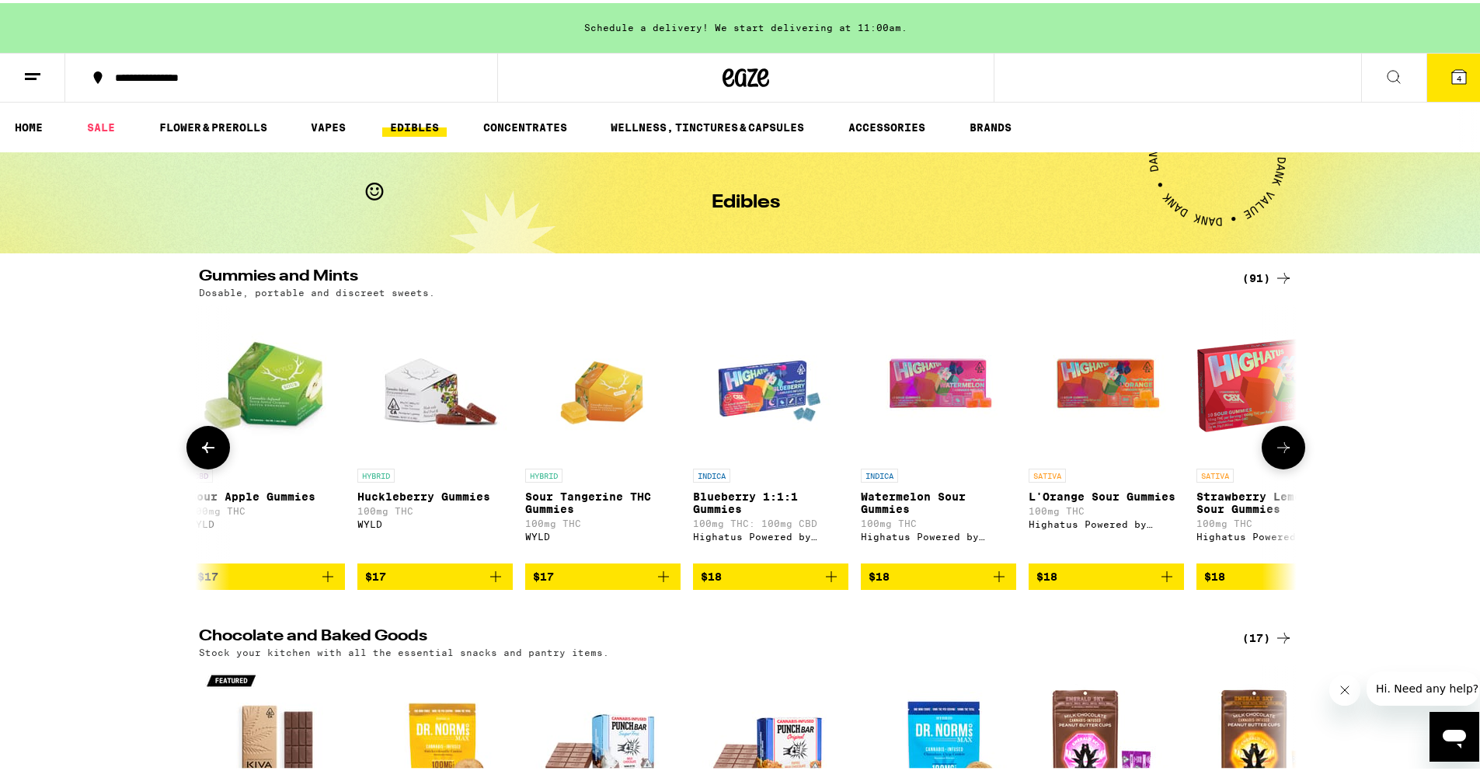
click at [1277, 454] on icon at bounding box center [1283, 444] width 19 height 19
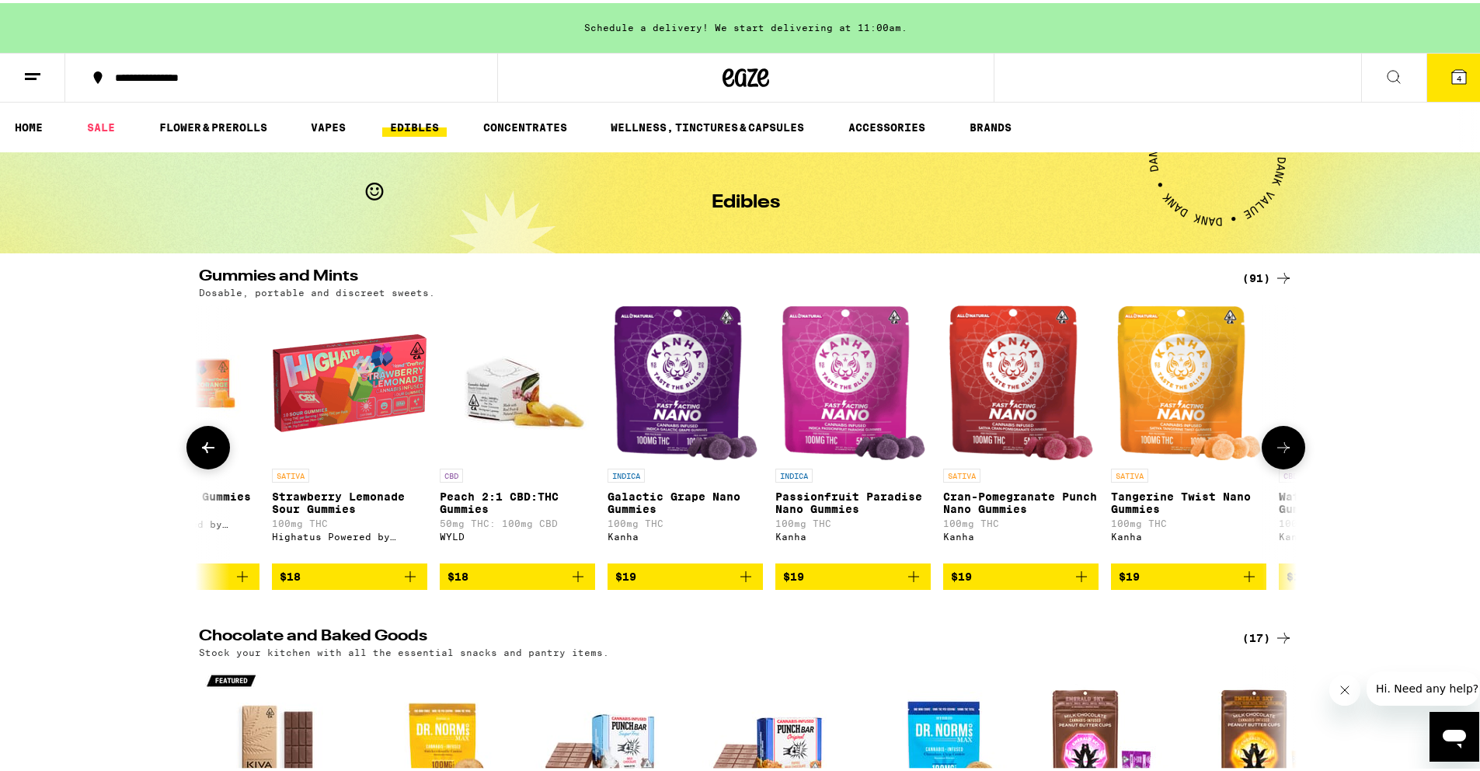
click at [1276, 454] on icon at bounding box center [1283, 444] width 19 height 19
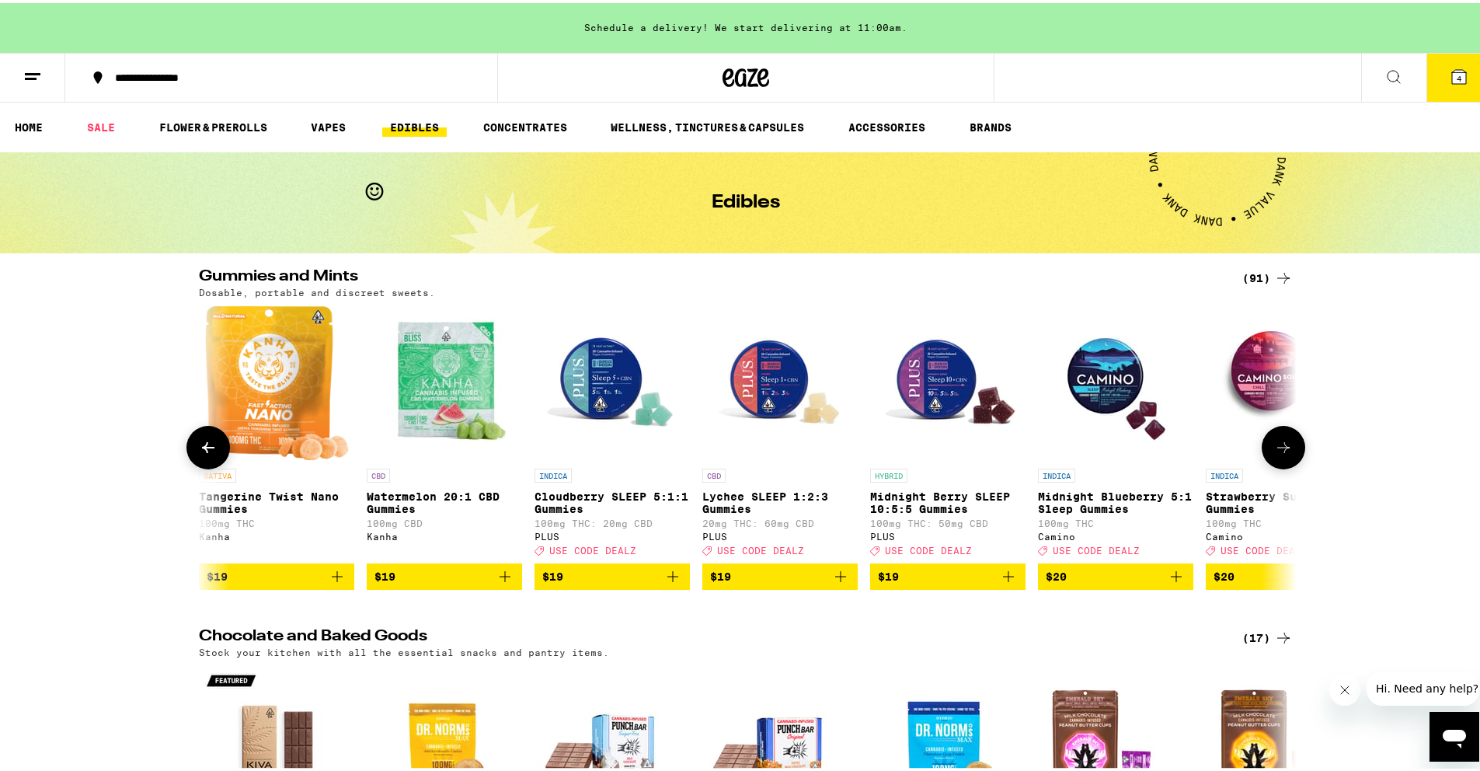
scroll to position [0, 7395]
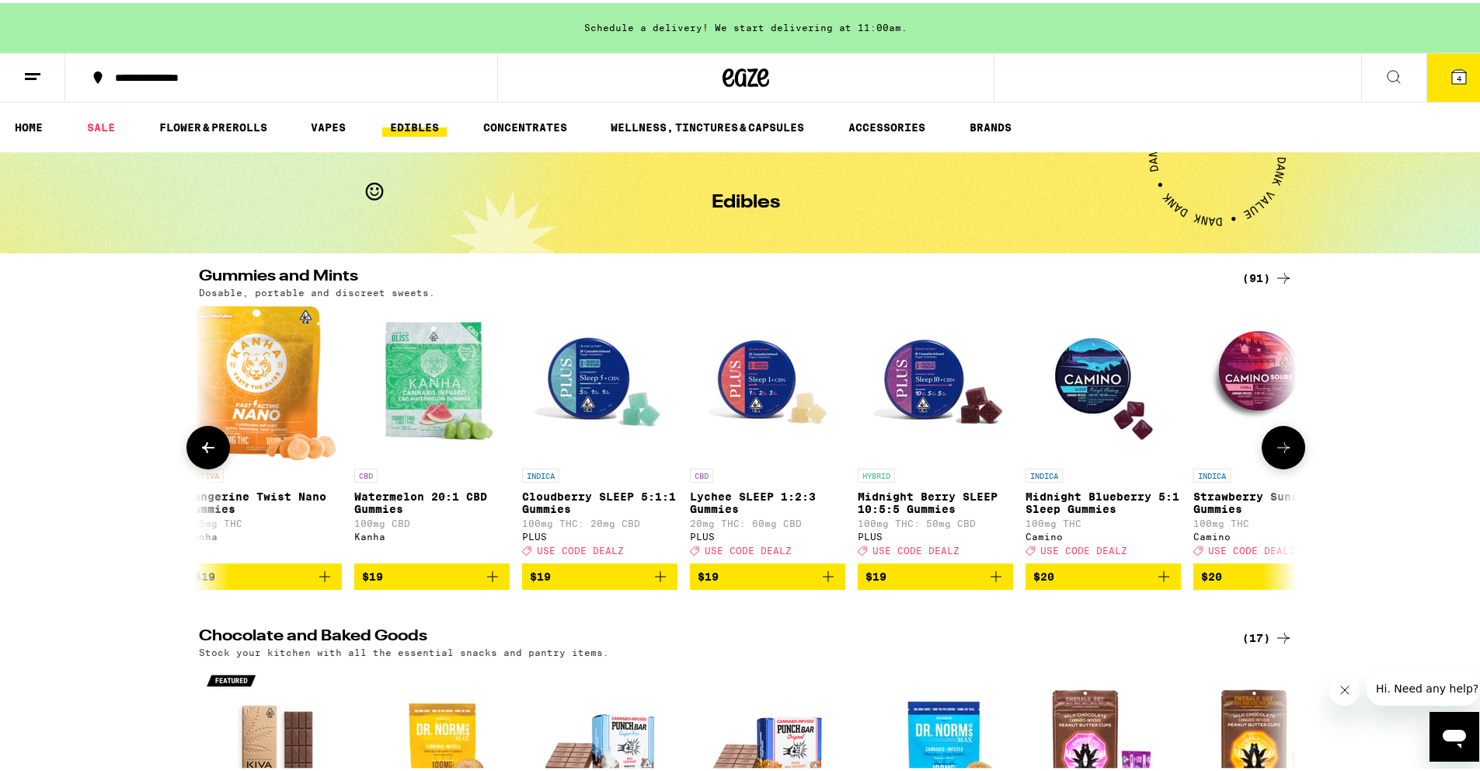
click at [1276, 454] on icon at bounding box center [1283, 444] width 19 height 19
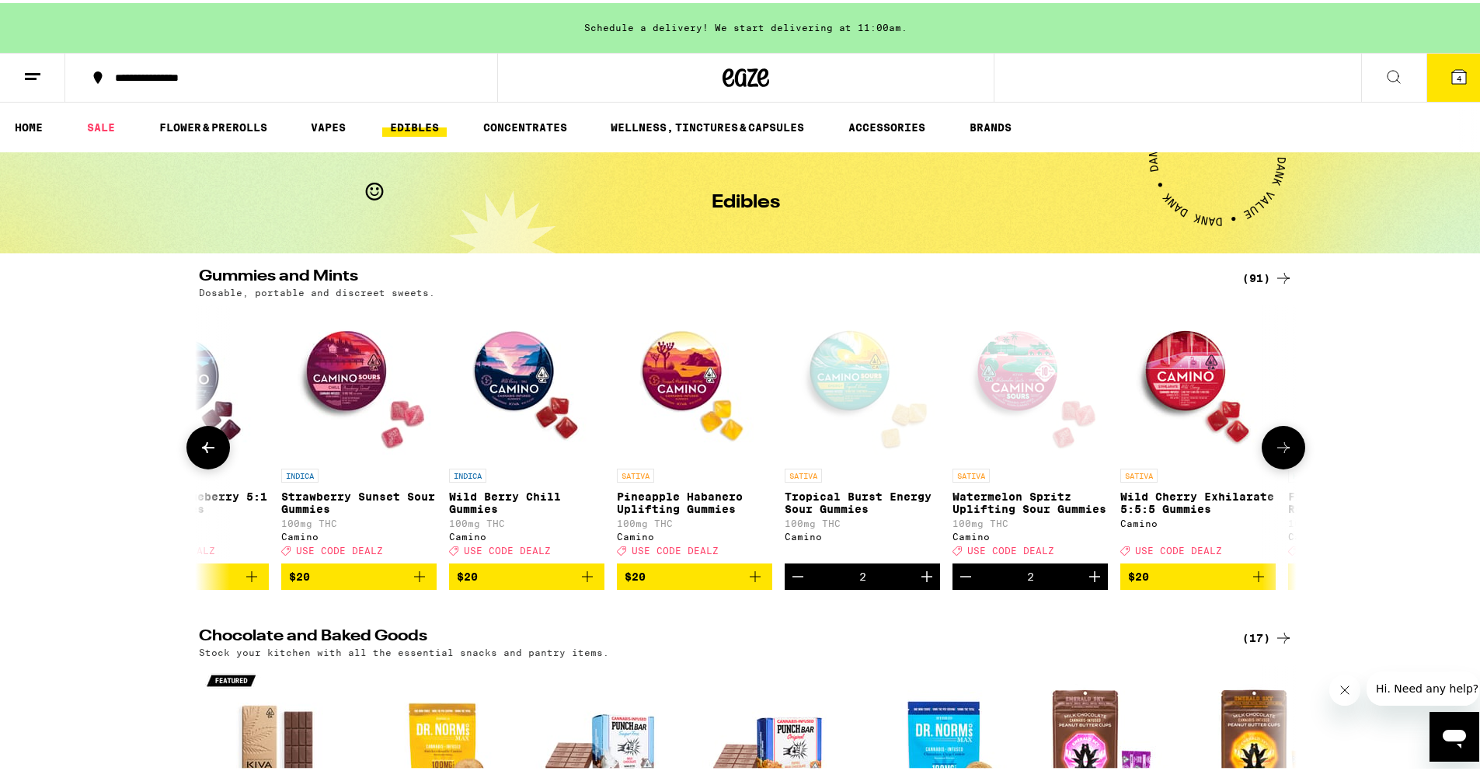
scroll to position [0, 8319]
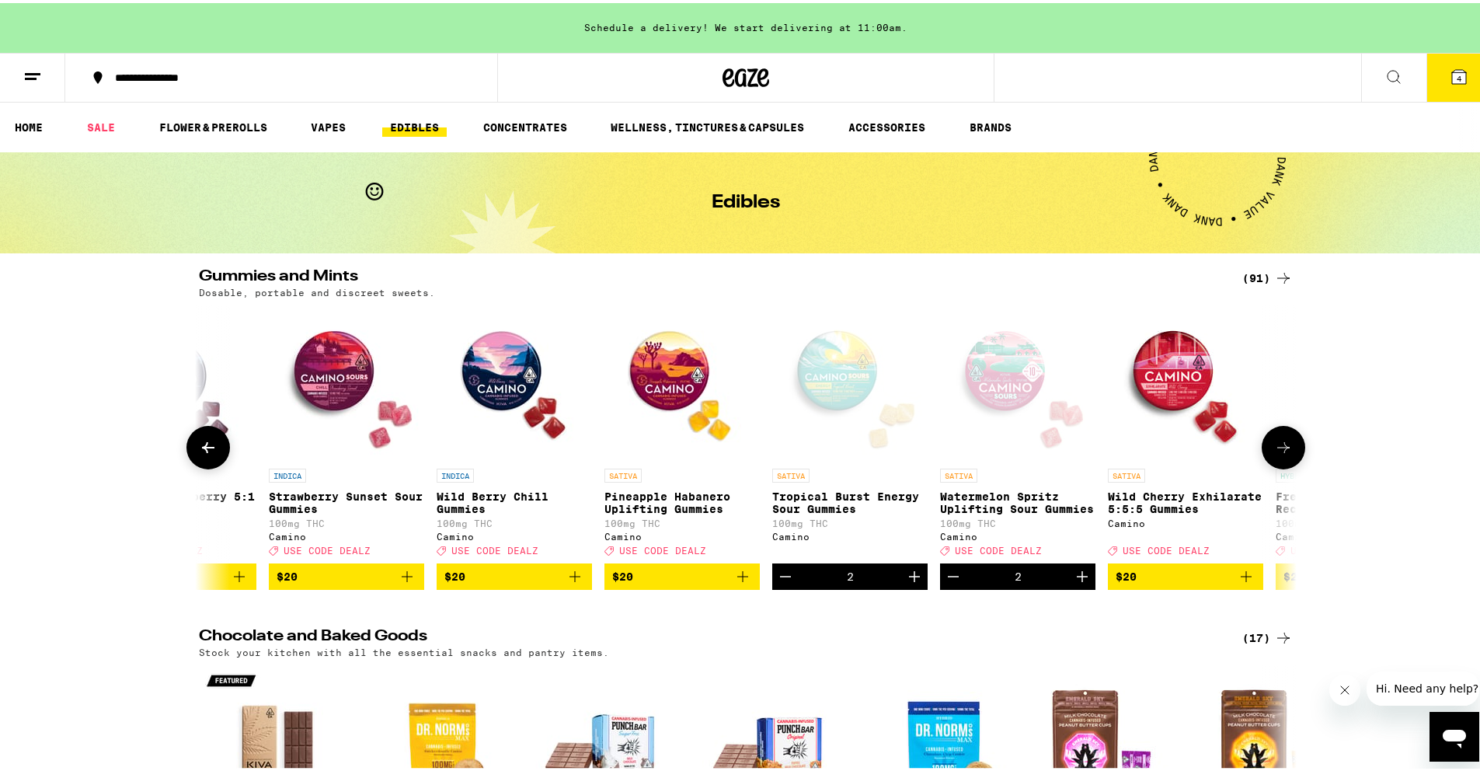
click at [778, 583] on icon "Decrement" at bounding box center [785, 573] width 19 height 19
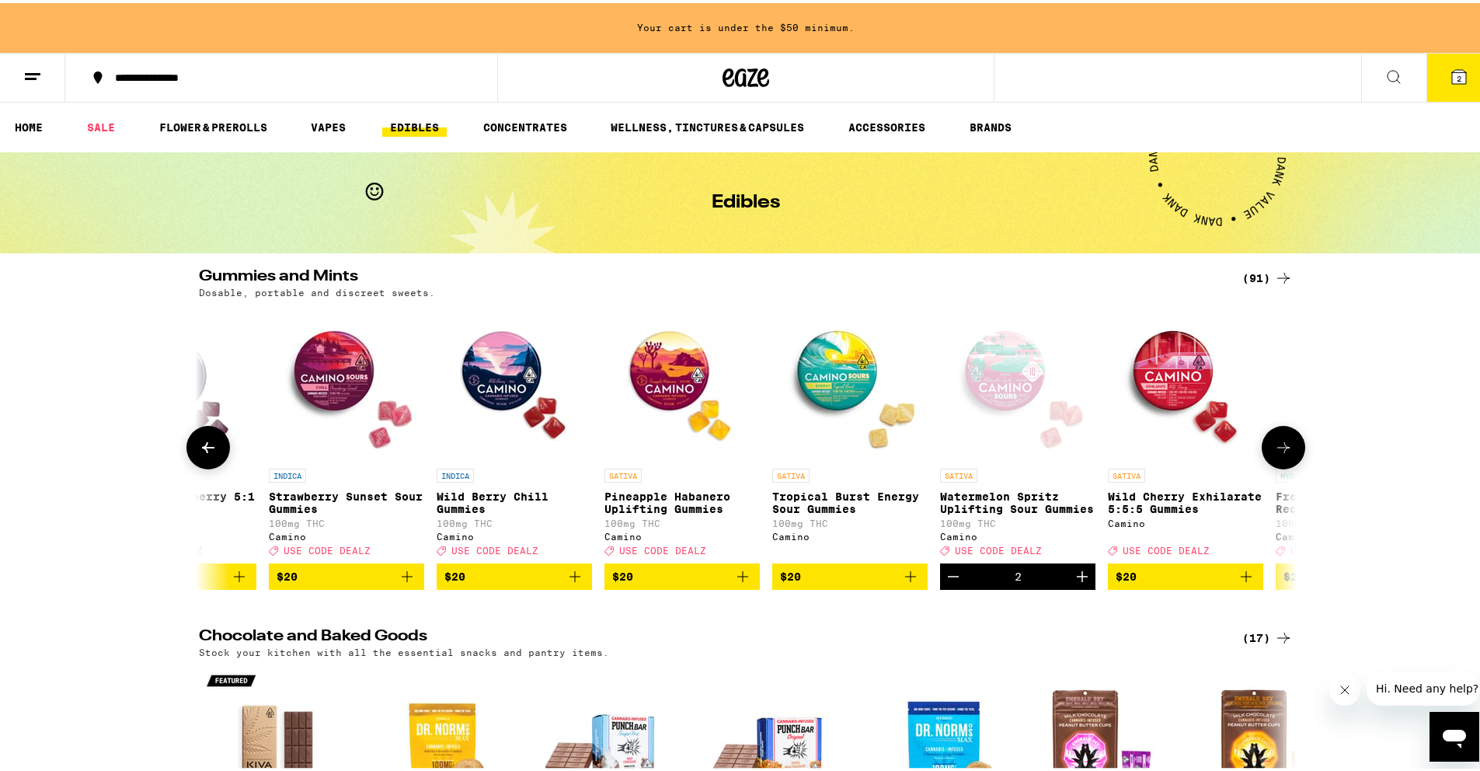
click at [736, 583] on icon "Add to bag" at bounding box center [742, 573] width 19 height 19
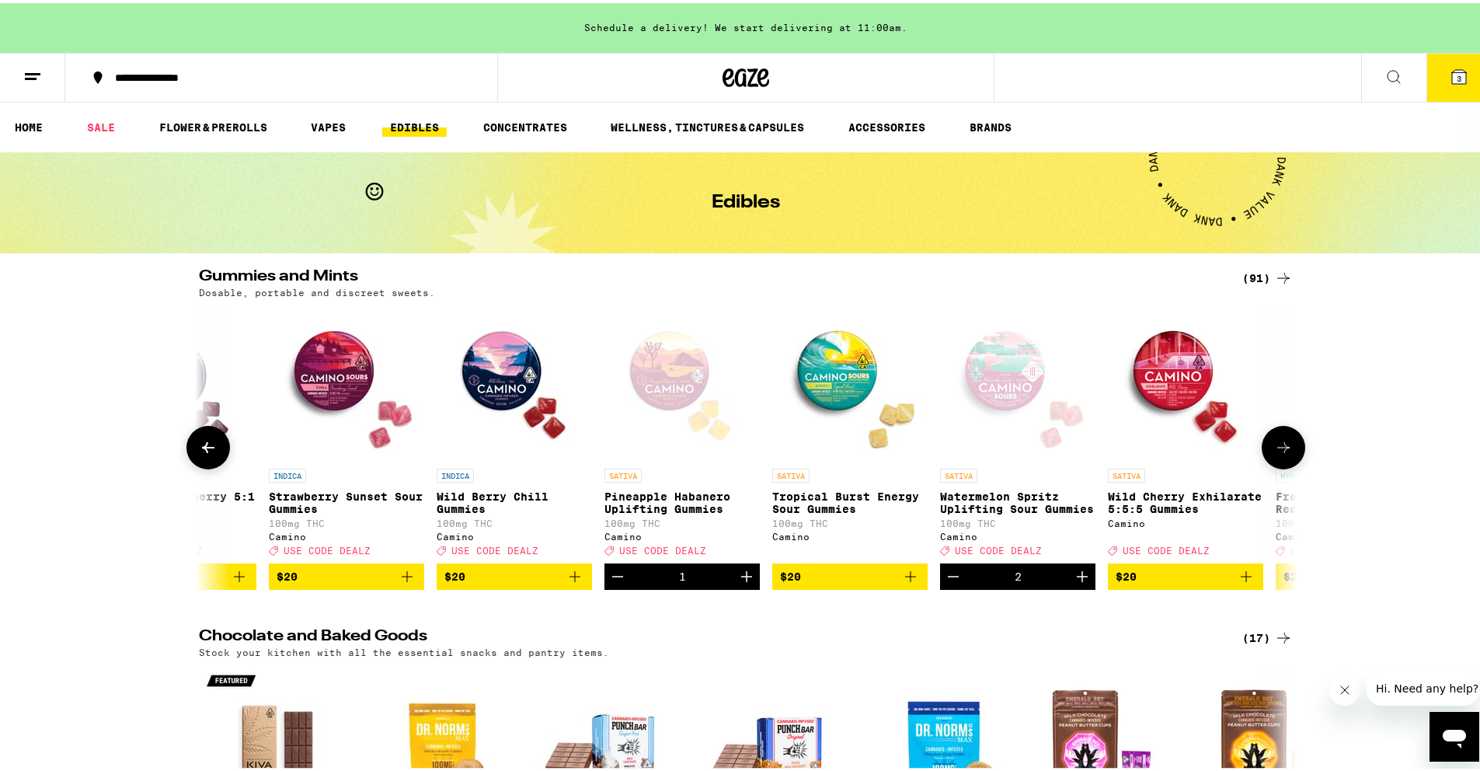
click at [737, 583] on icon "Increment" at bounding box center [746, 573] width 19 height 19
click at [1456, 71] on span "4" at bounding box center [1458, 75] width 5 height 9
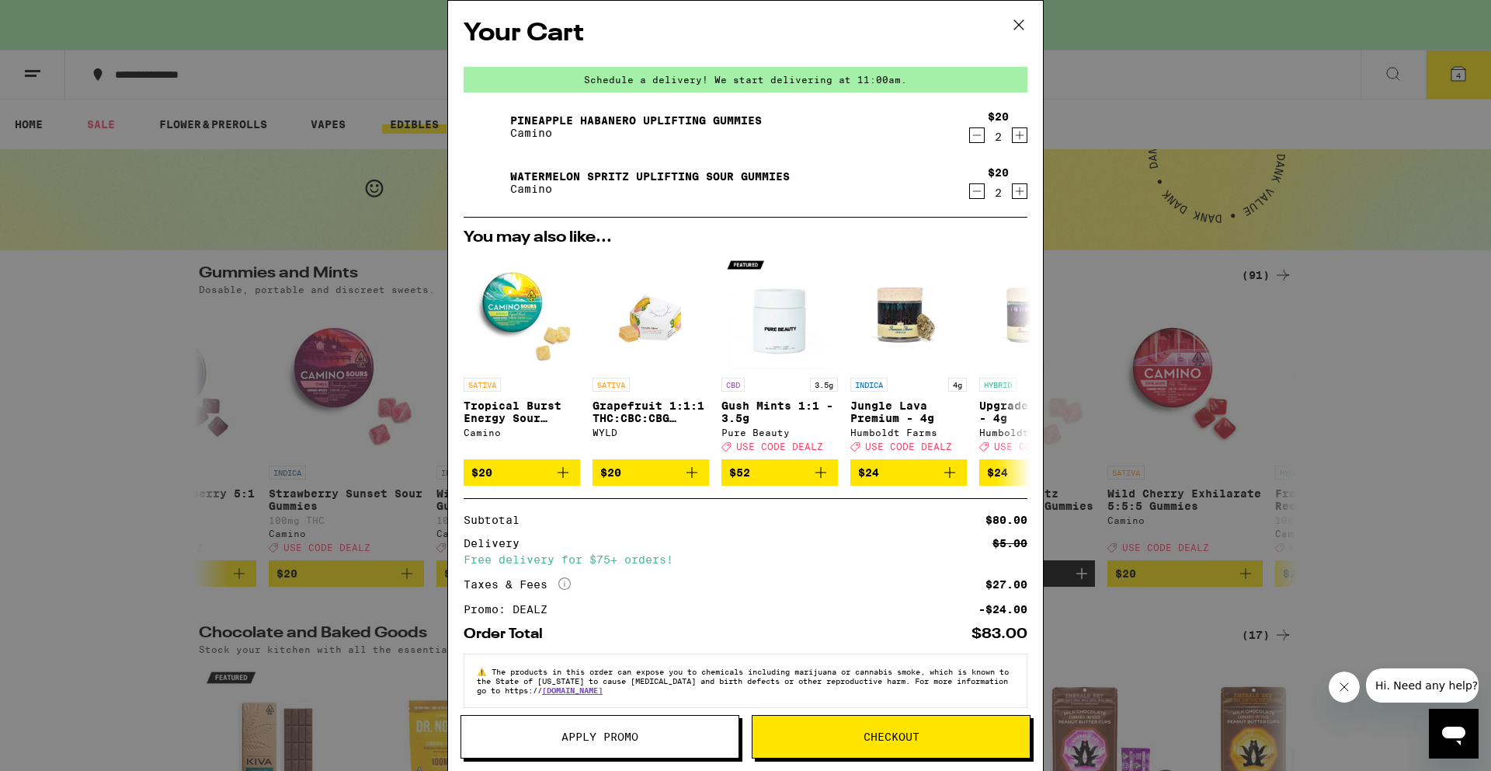
click at [602, 742] on span "Apply Promo" at bounding box center [600, 736] width 77 height 11
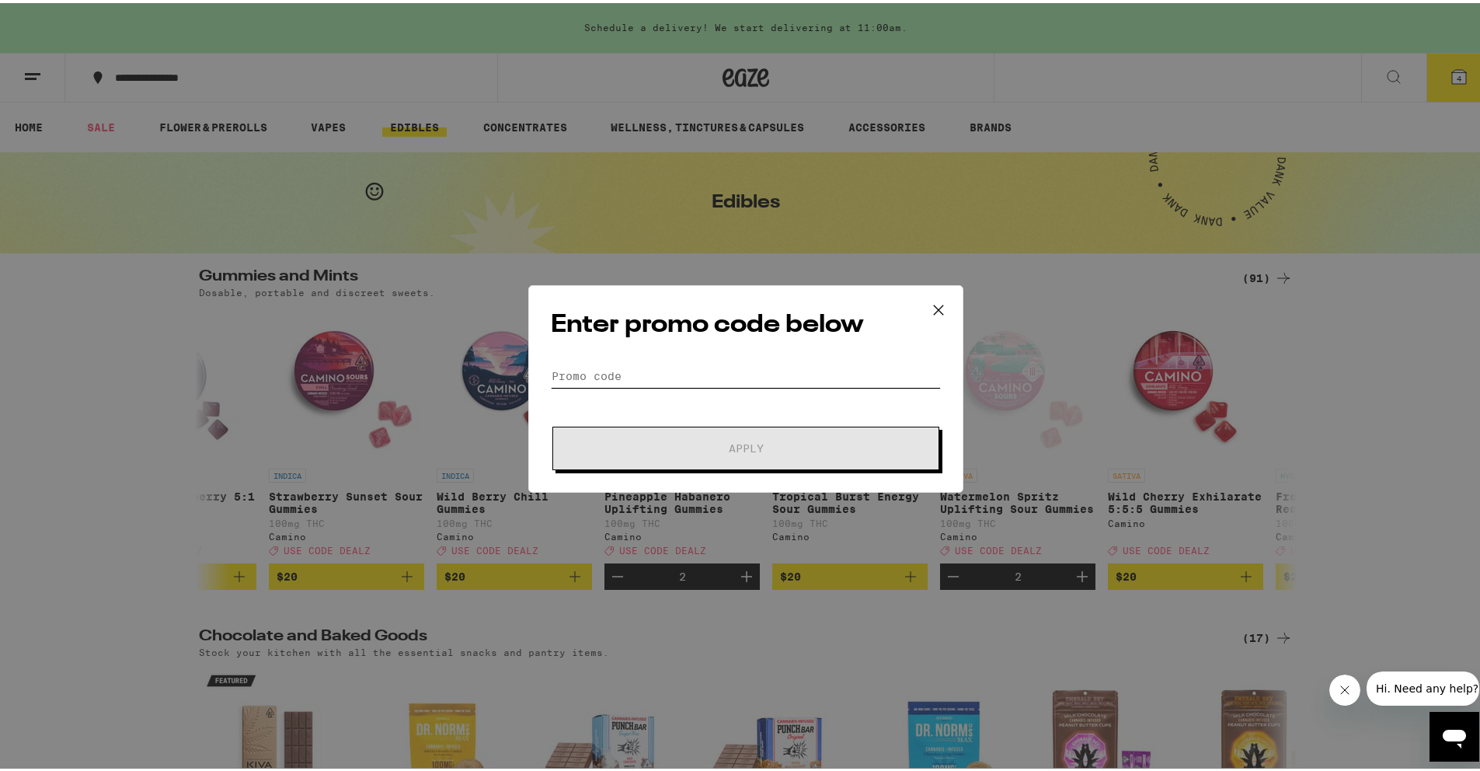
click at [567, 372] on input "Promo Code" at bounding box center [746, 372] width 390 height 23
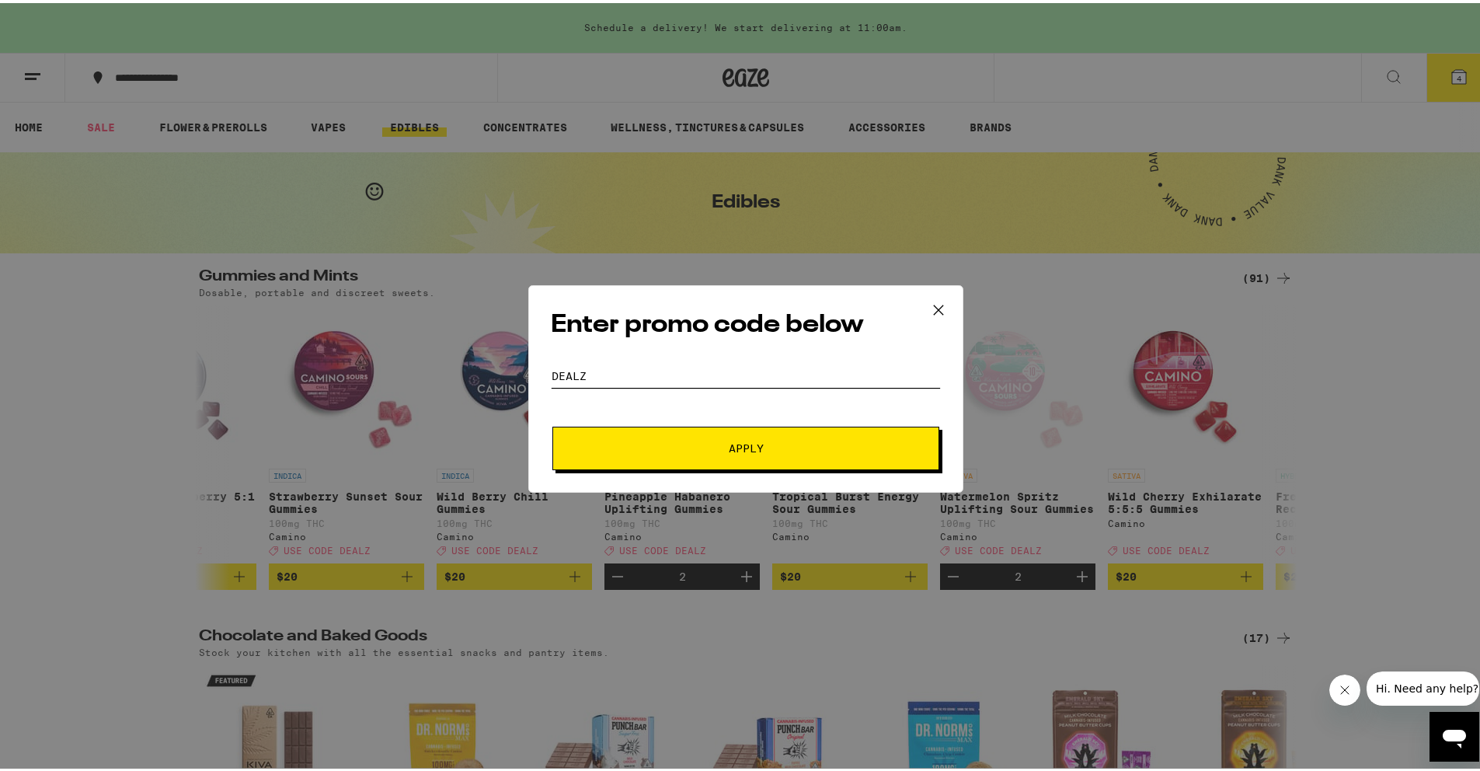
type input "DEALZ"
click at [729, 444] on span "Apply" at bounding box center [746, 445] width 35 height 11
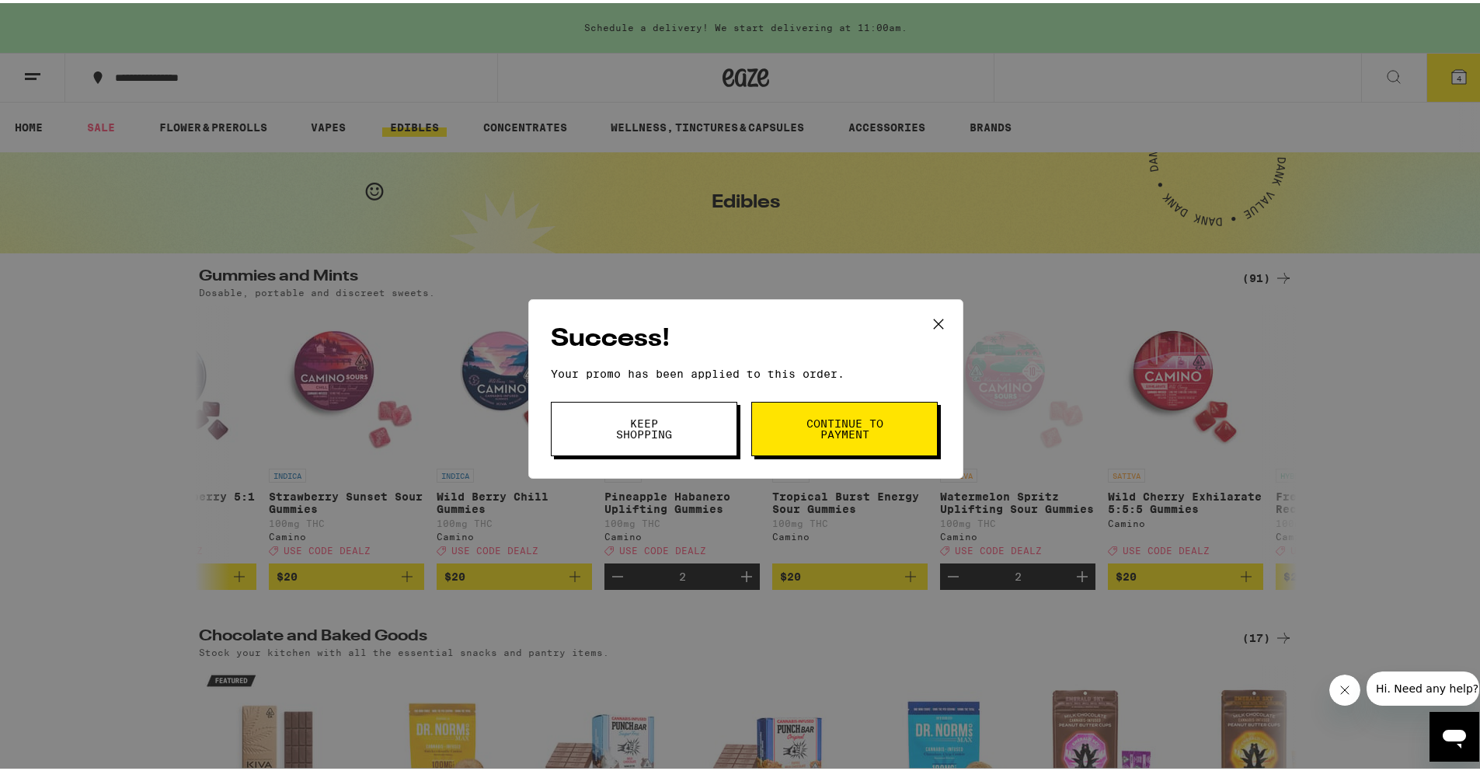
click at [816, 436] on span "Continue to payment" at bounding box center [844, 426] width 79 height 22
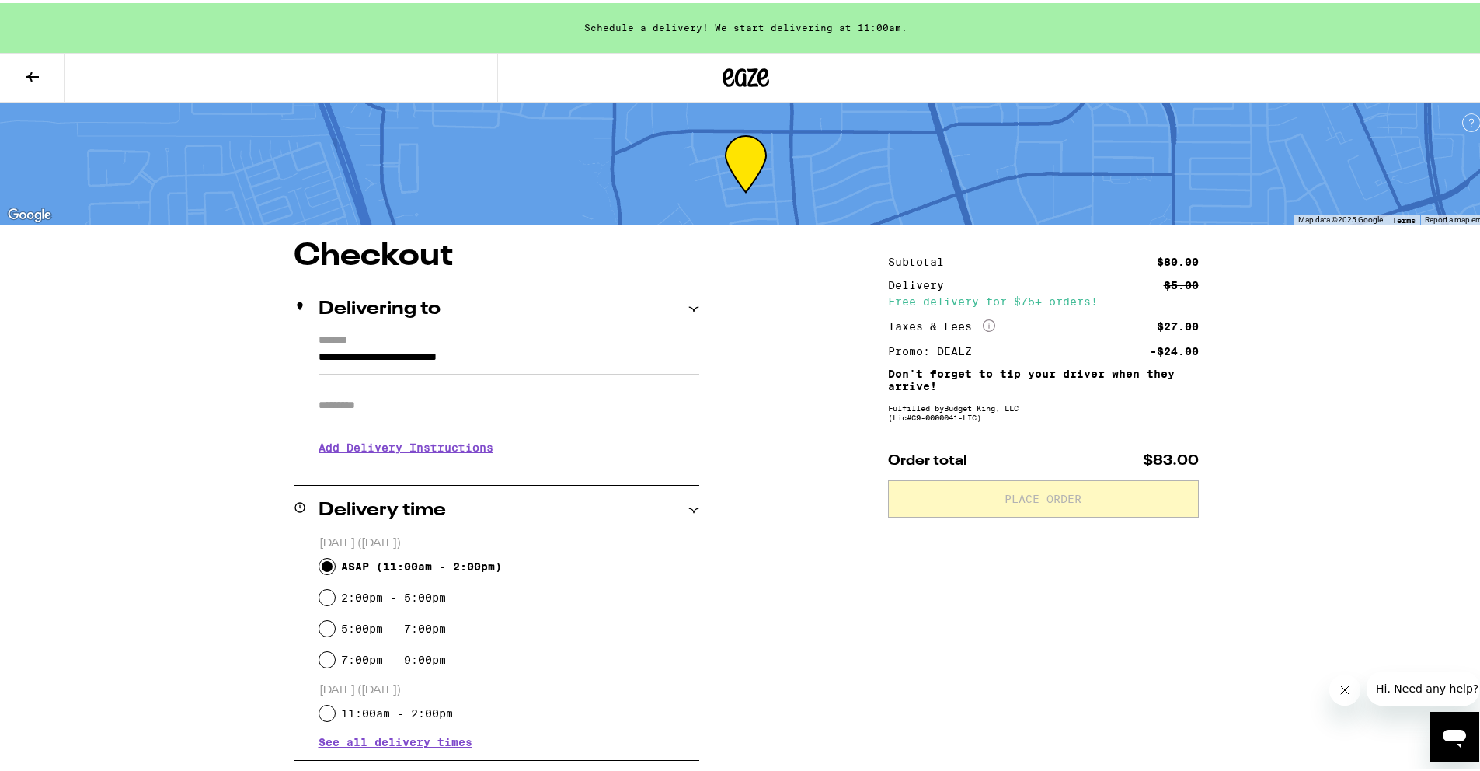
click at [319, 564] on input "ASAP ( 11:00am - 2:00pm )" at bounding box center [327, 563] width 16 height 16
radio input "true"
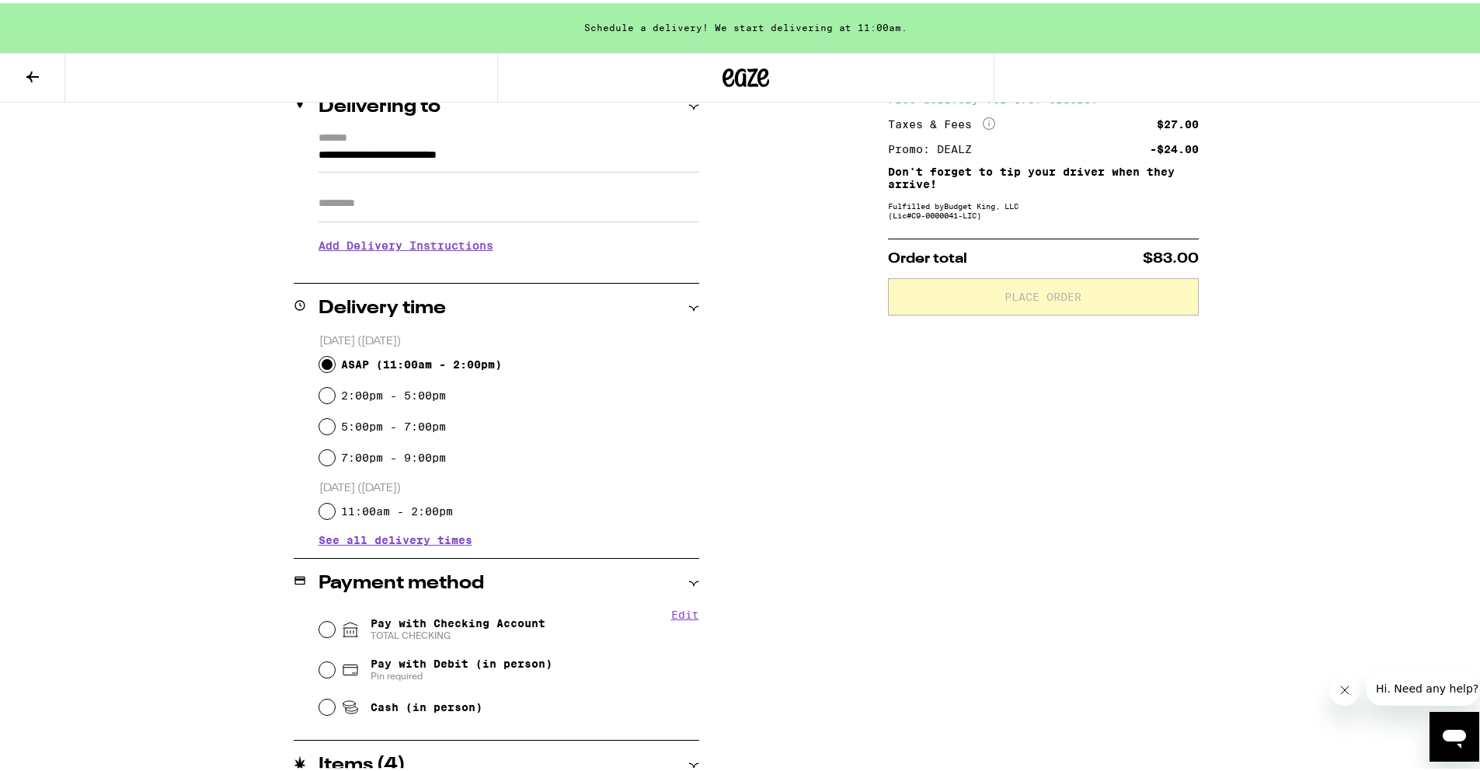
scroll to position [331, 0]
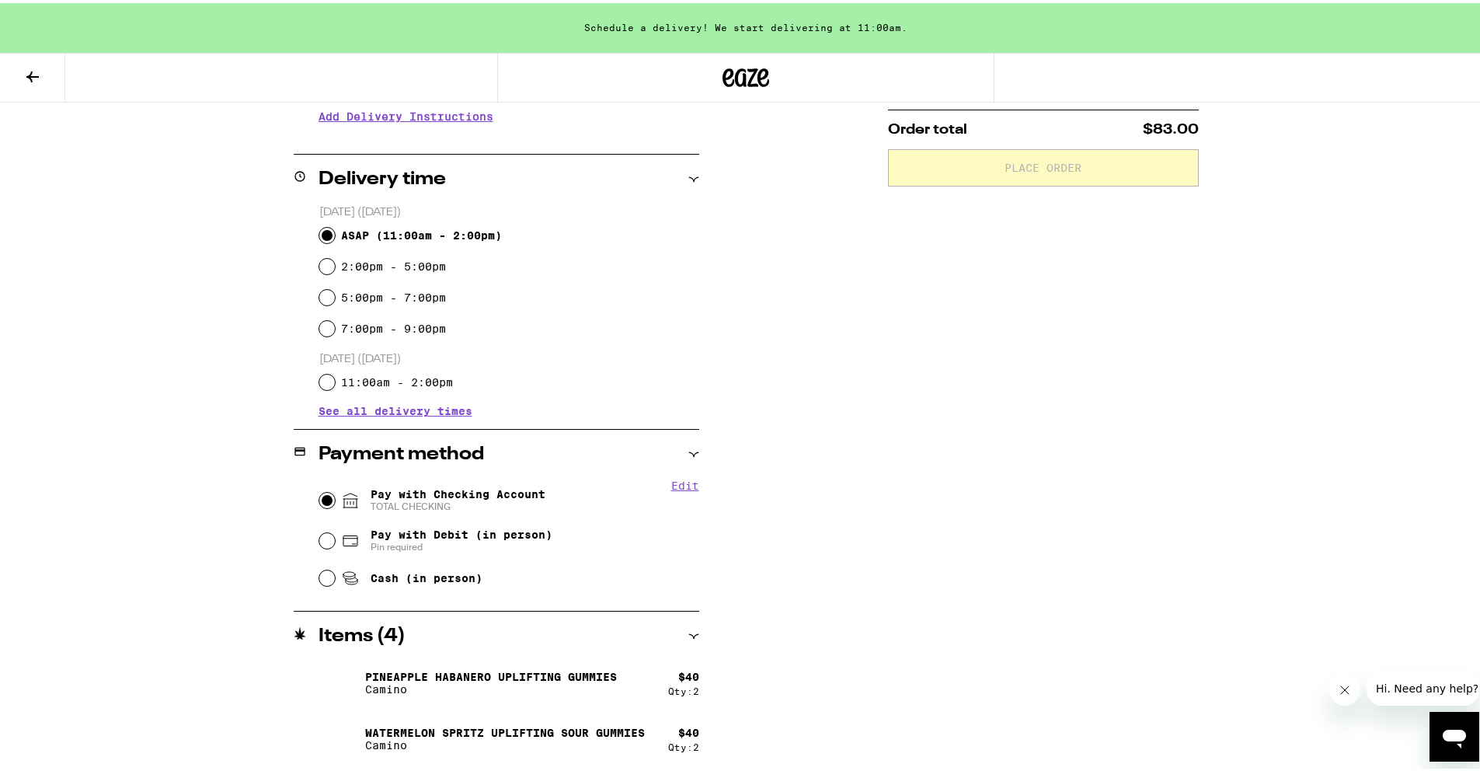
click at [324, 499] on input "Pay with Checking Account TOTAL CHECKING" at bounding box center [327, 497] width 16 height 16
radio input "true"
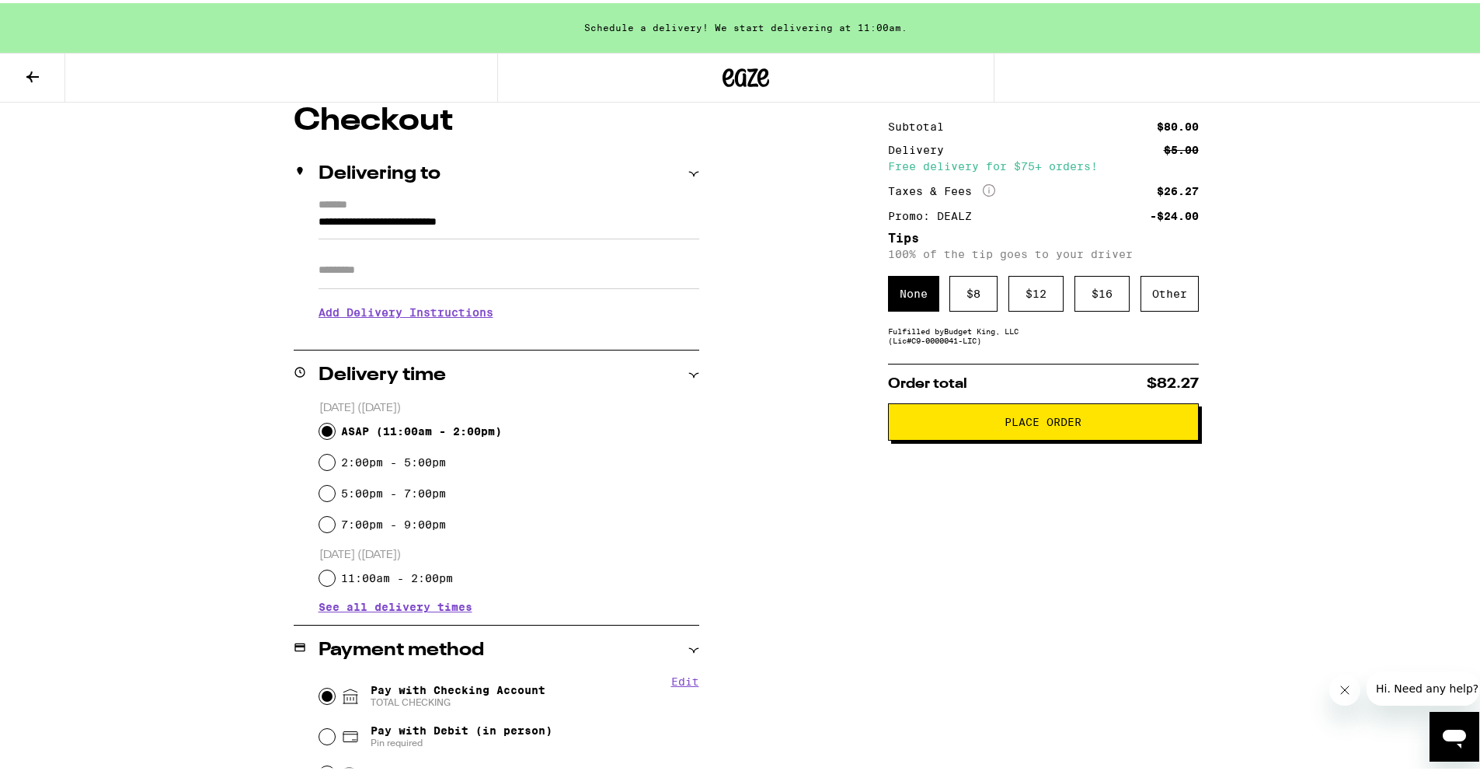
scroll to position [0, 0]
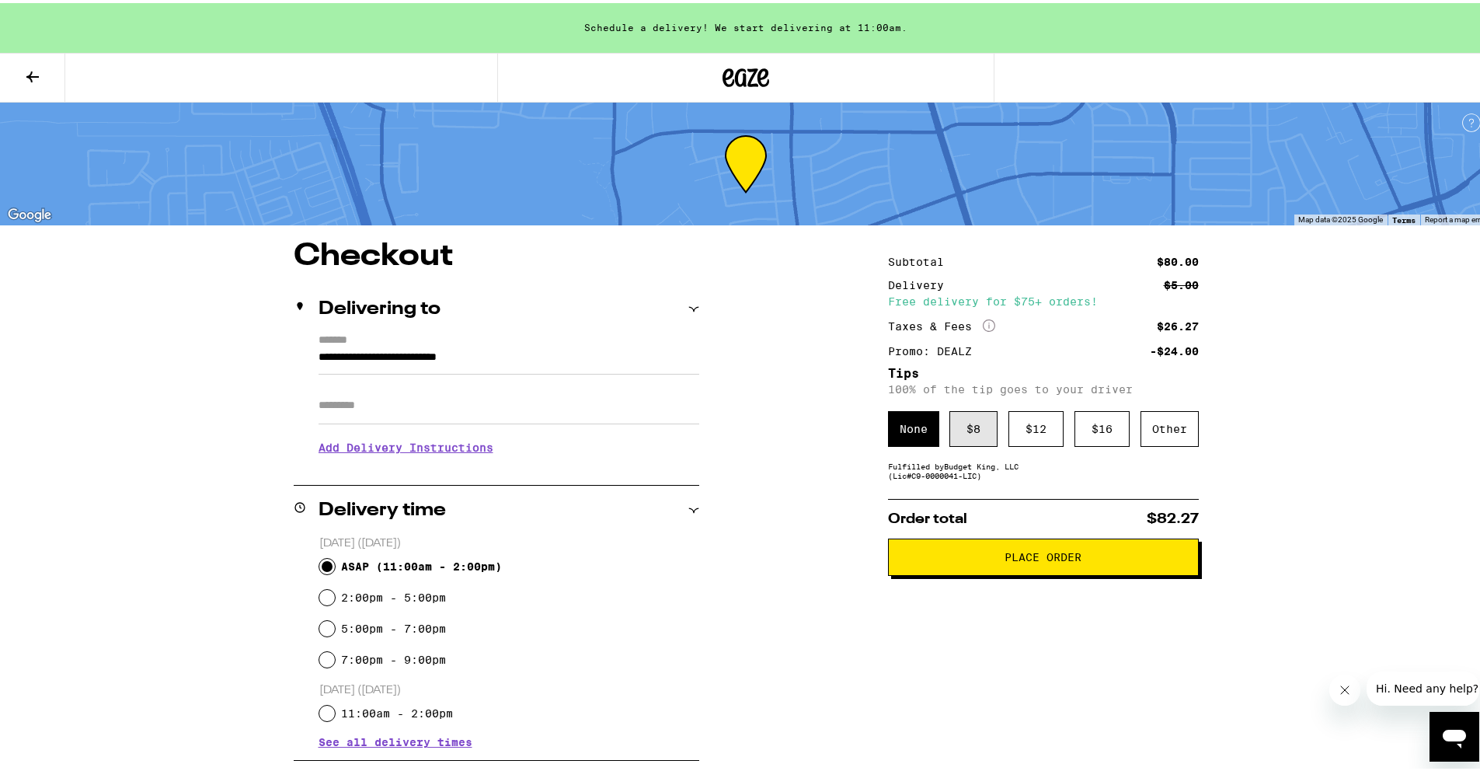
click at [964, 427] on div "$ 8" at bounding box center [973, 426] width 48 height 36
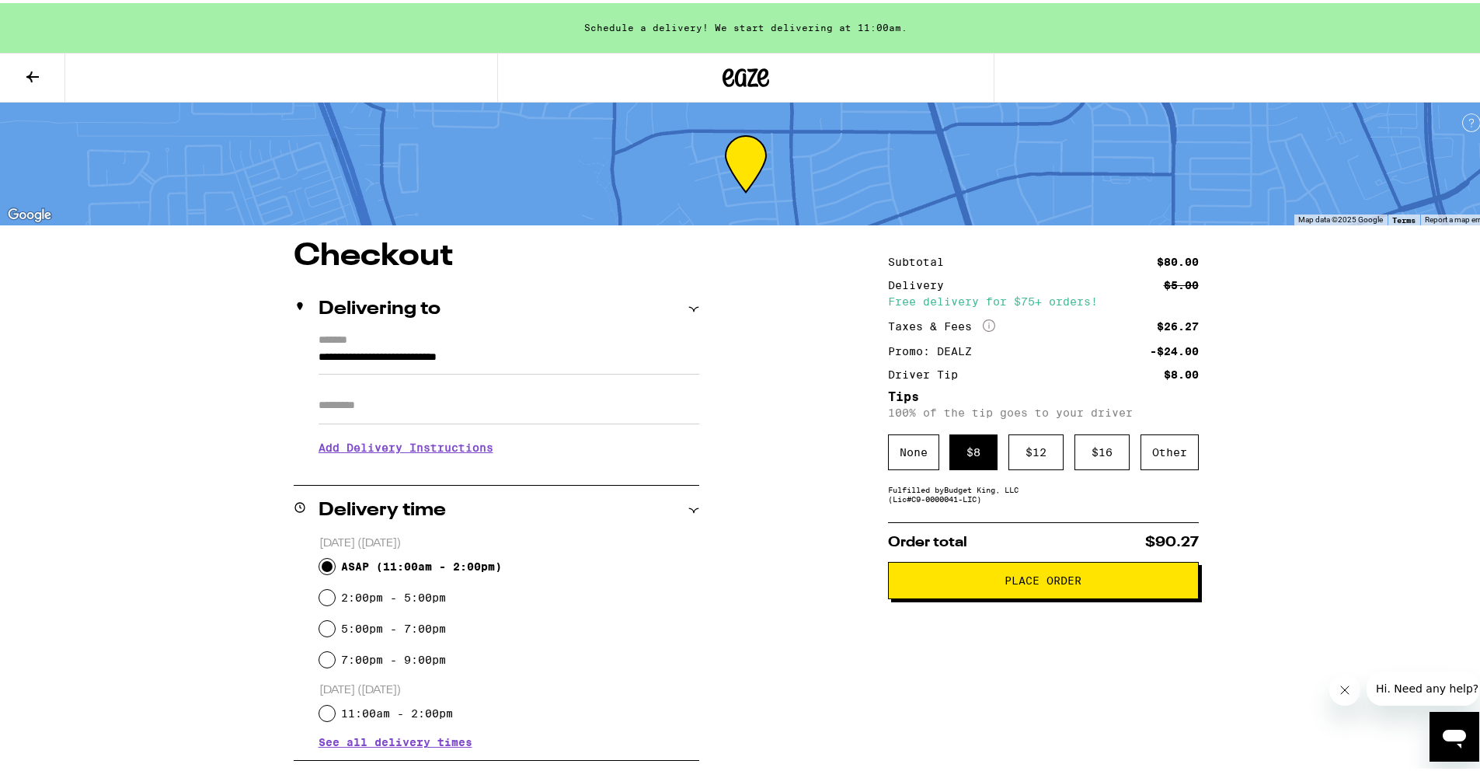
click at [1018, 581] on span "Place Order" at bounding box center [1042, 577] width 77 height 11
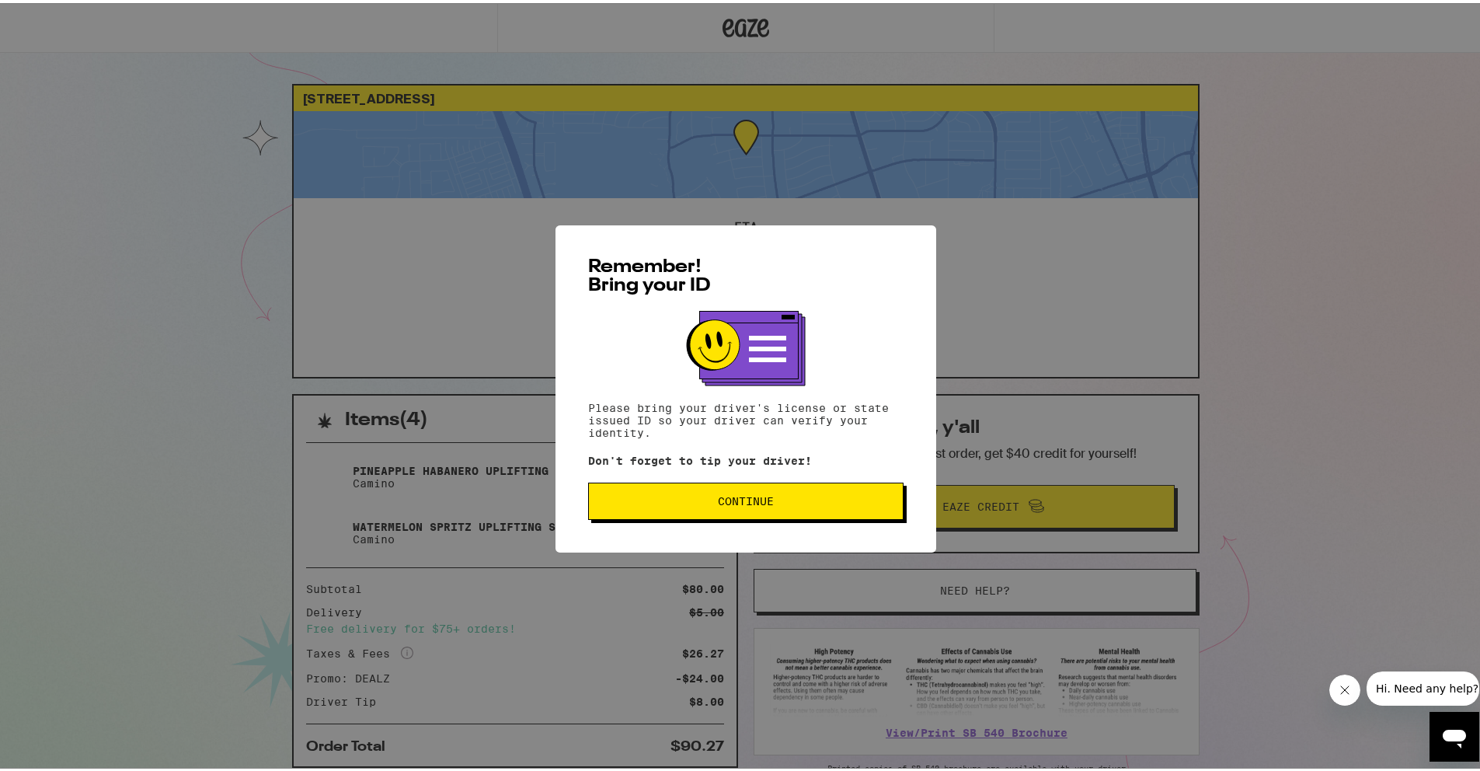
click at [812, 496] on span "Continue" at bounding box center [745, 497] width 289 height 11
